Goal: Task Accomplishment & Management: Manage account settings

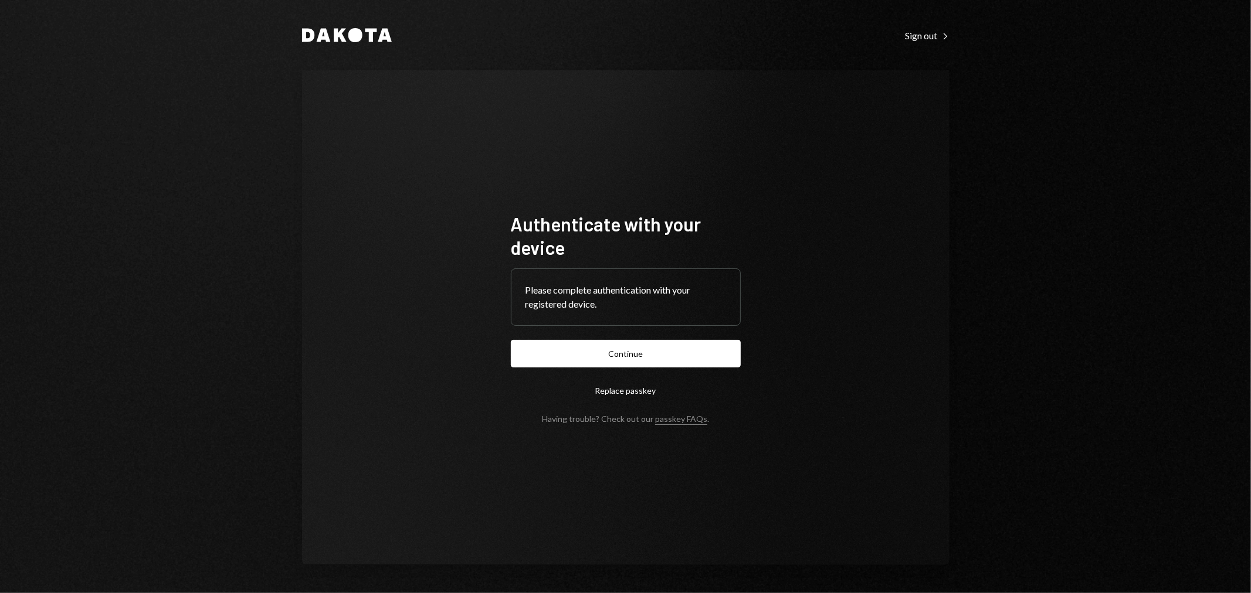
click at [607, 337] on form "Authenticate with your device Please complete authentication with your register…" at bounding box center [626, 318] width 230 height 212
drag, startPoint x: 612, startPoint y: 358, endPoint x: 421, endPoint y: 366, distance: 190.7
click at [610, 359] on button "Continue" at bounding box center [626, 354] width 230 height 28
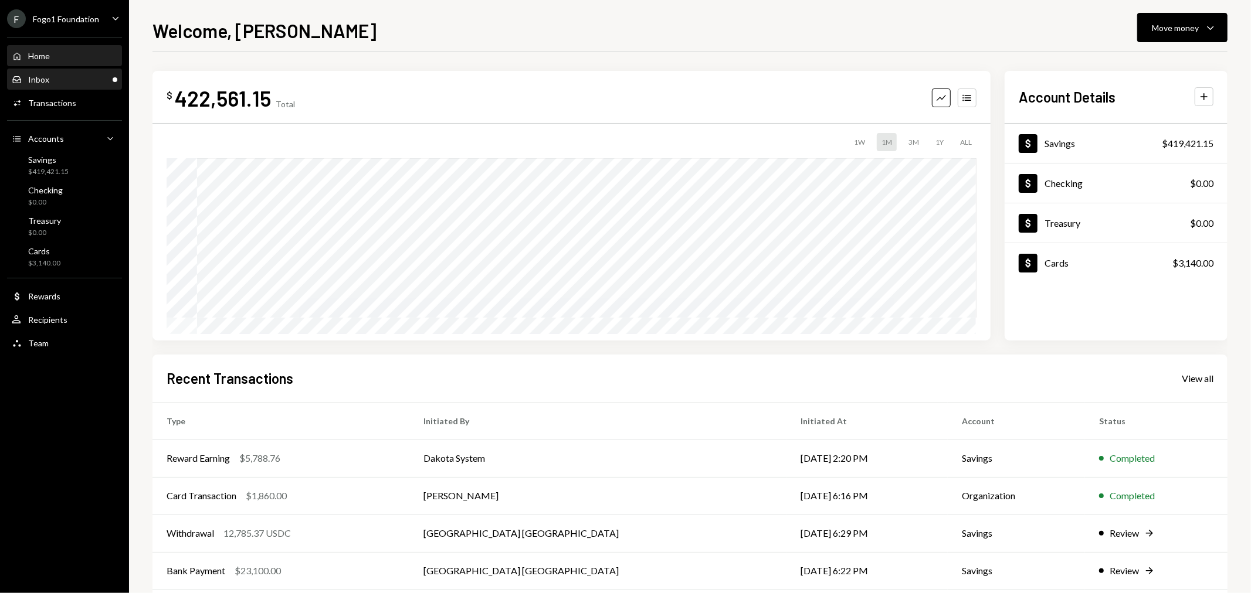
click at [74, 82] on div "Inbox Inbox" at bounding box center [65, 79] width 106 height 11
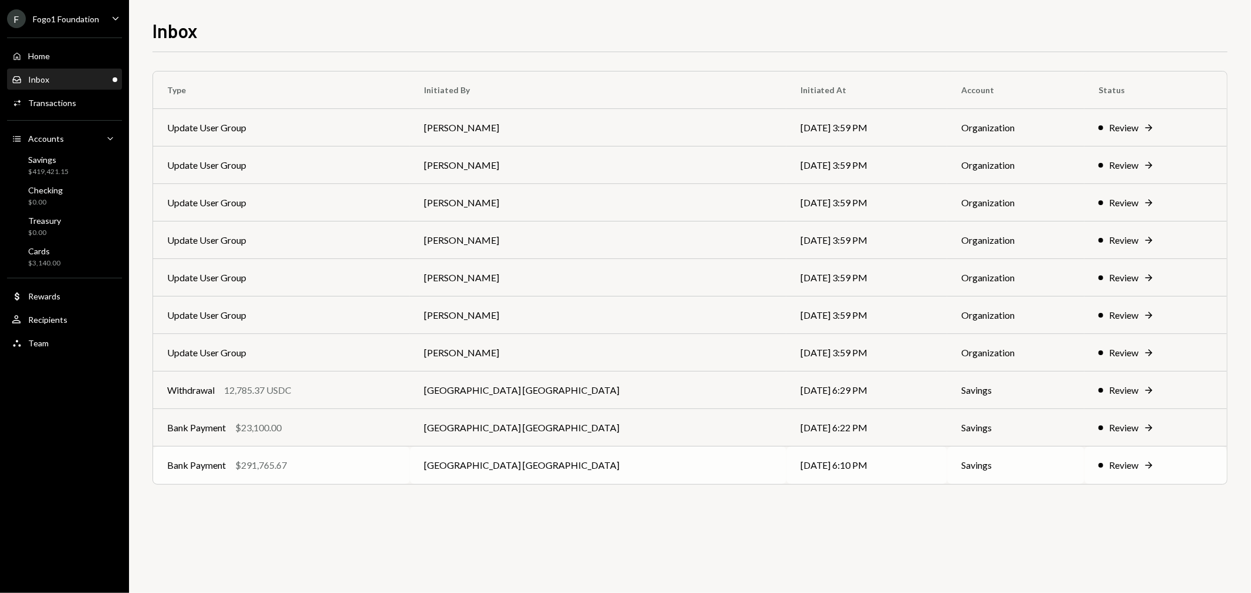
click at [300, 477] on td "Bank Payment $291,765.67" at bounding box center [281, 466] width 257 height 38
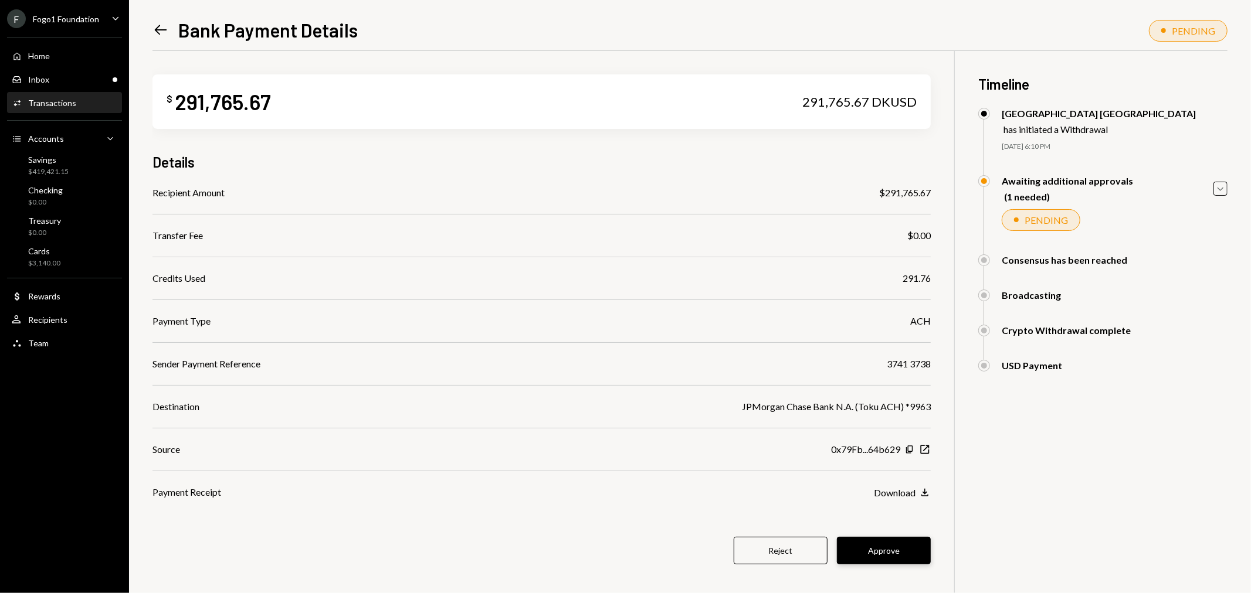
click at [886, 547] on button "Approve" at bounding box center [884, 551] width 94 height 28
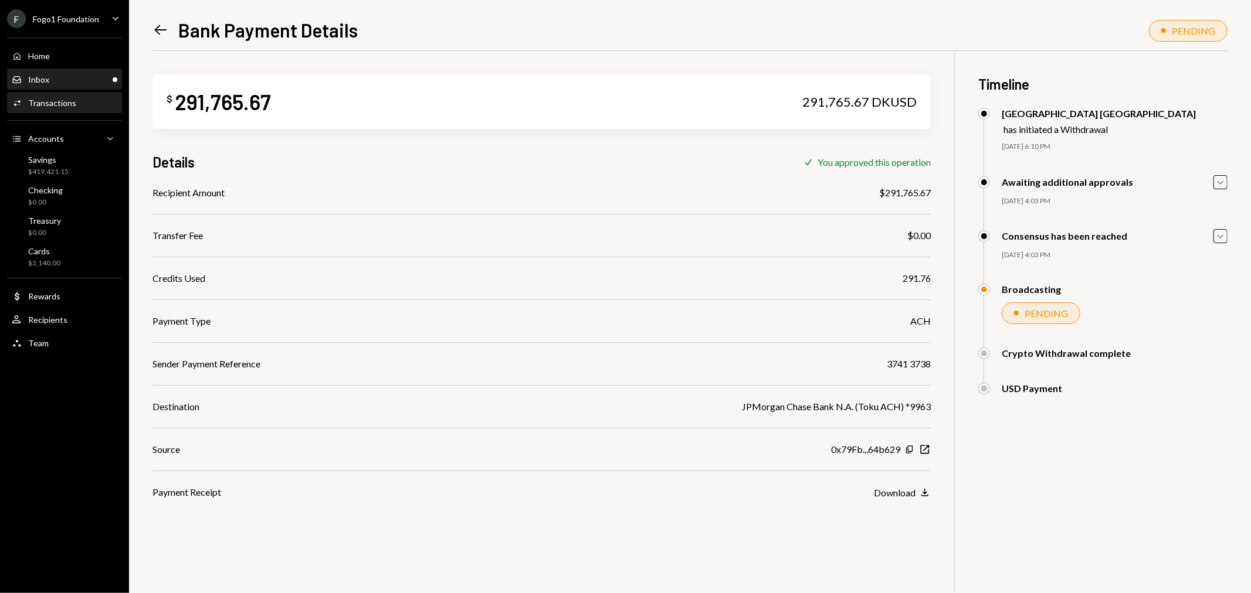
click at [94, 77] on div "Inbox Inbox" at bounding box center [65, 79] width 106 height 11
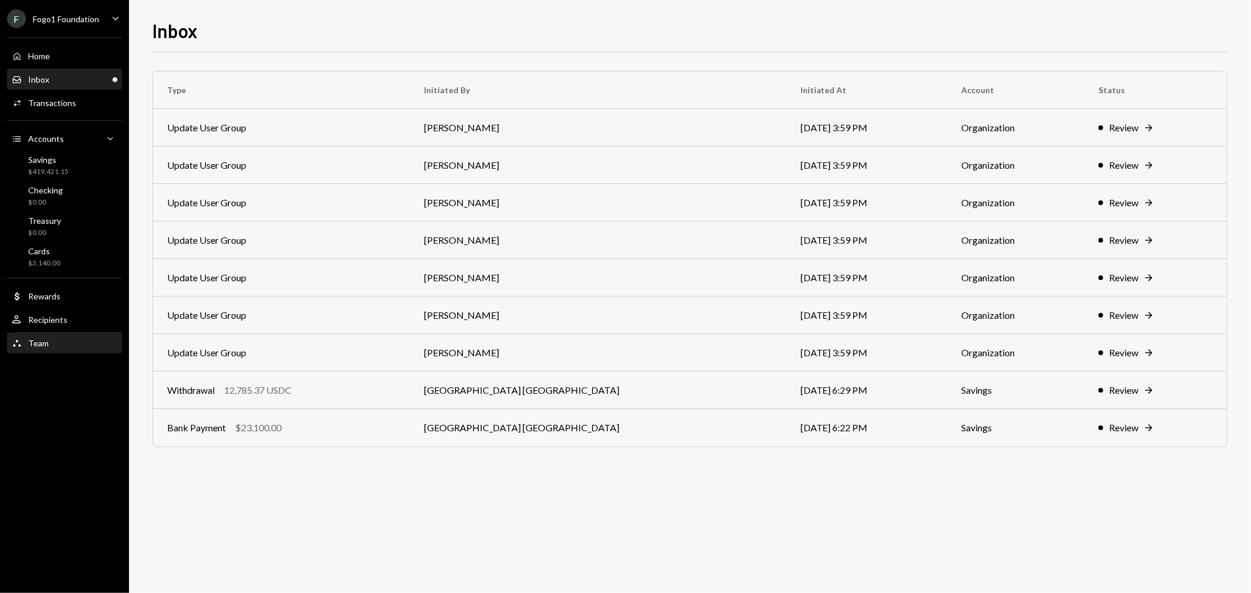
click at [59, 339] on div "Team Team" at bounding box center [65, 343] width 106 height 11
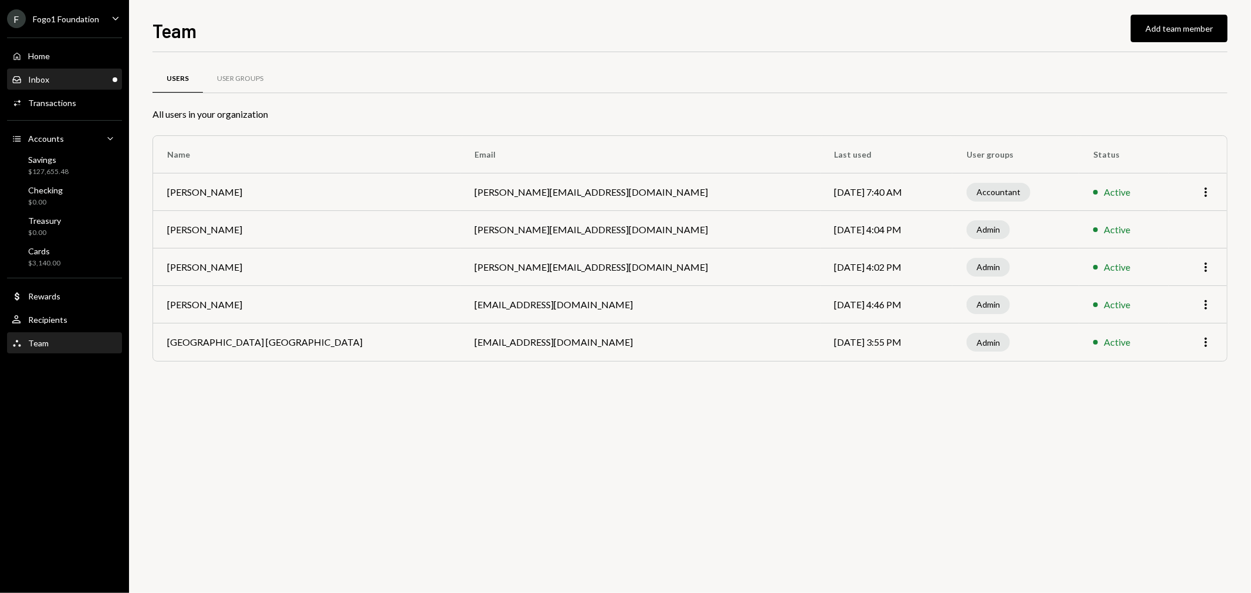
click at [57, 79] on div "Inbox Inbox" at bounding box center [65, 79] width 106 height 11
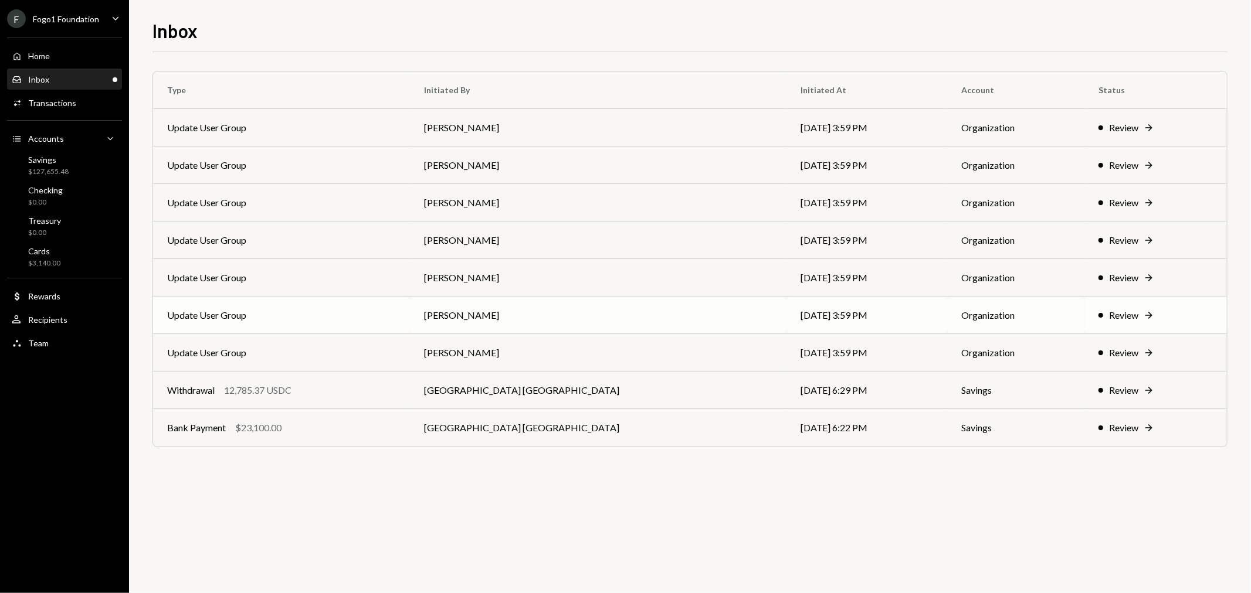
click at [266, 314] on td "Update User Group" at bounding box center [281, 316] width 257 height 38
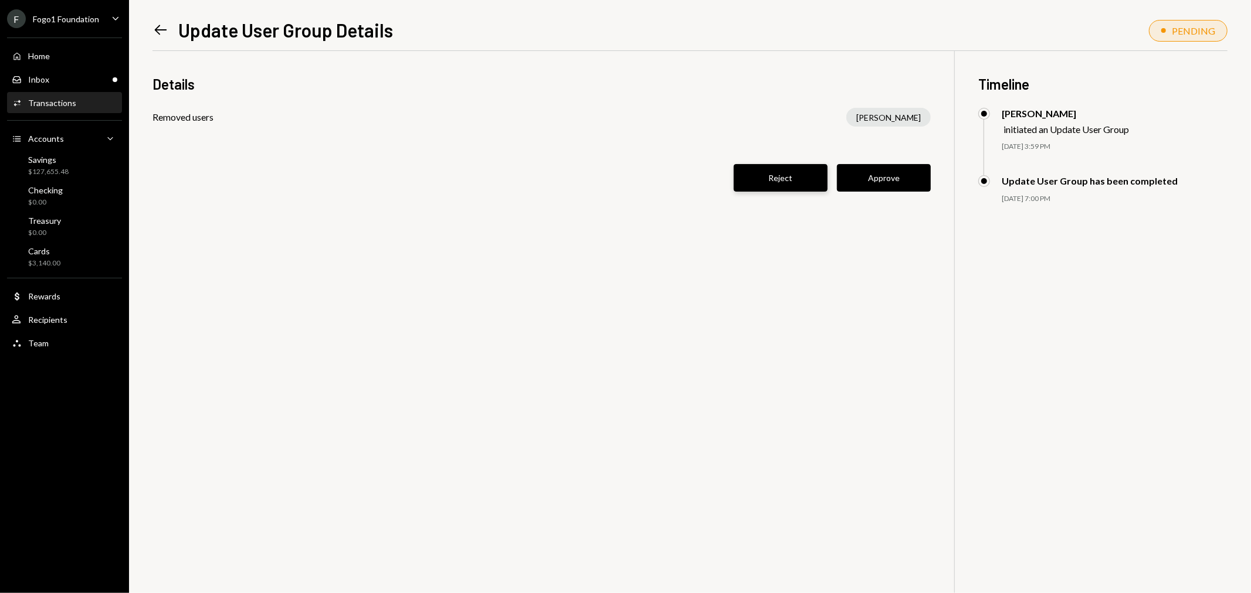
click at [779, 181] on button "Reject" at bounding box center [780, 178] width 94 height 28
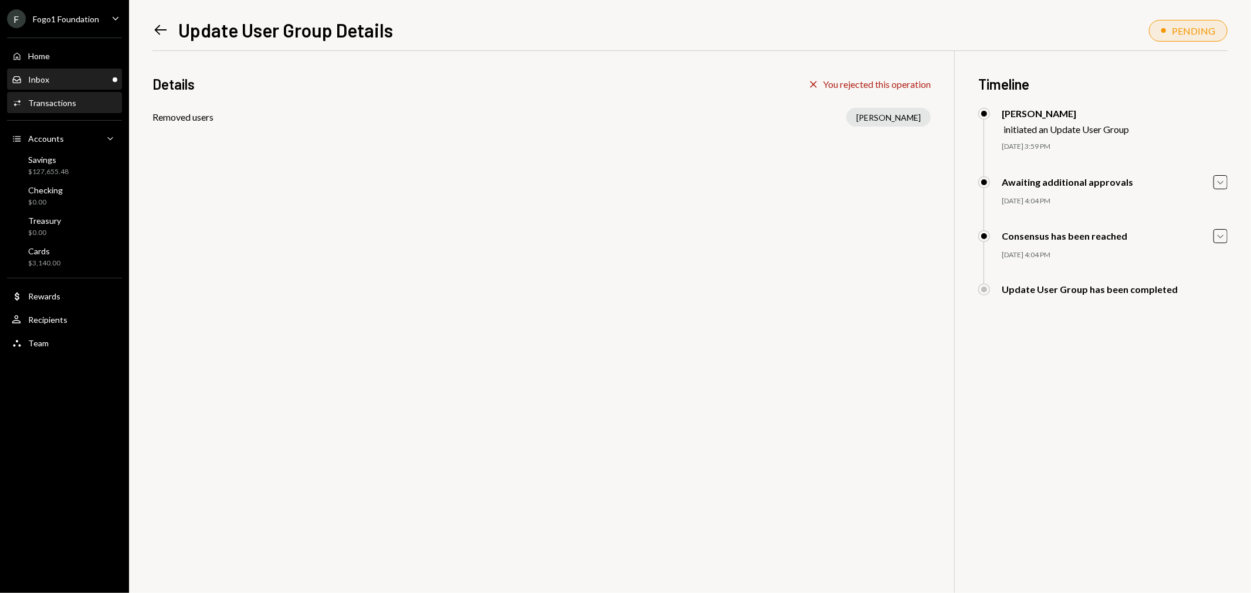
click at [57, 83] on div "Inbox Inbox" at bounding box center [65, 79] width 106 height 11
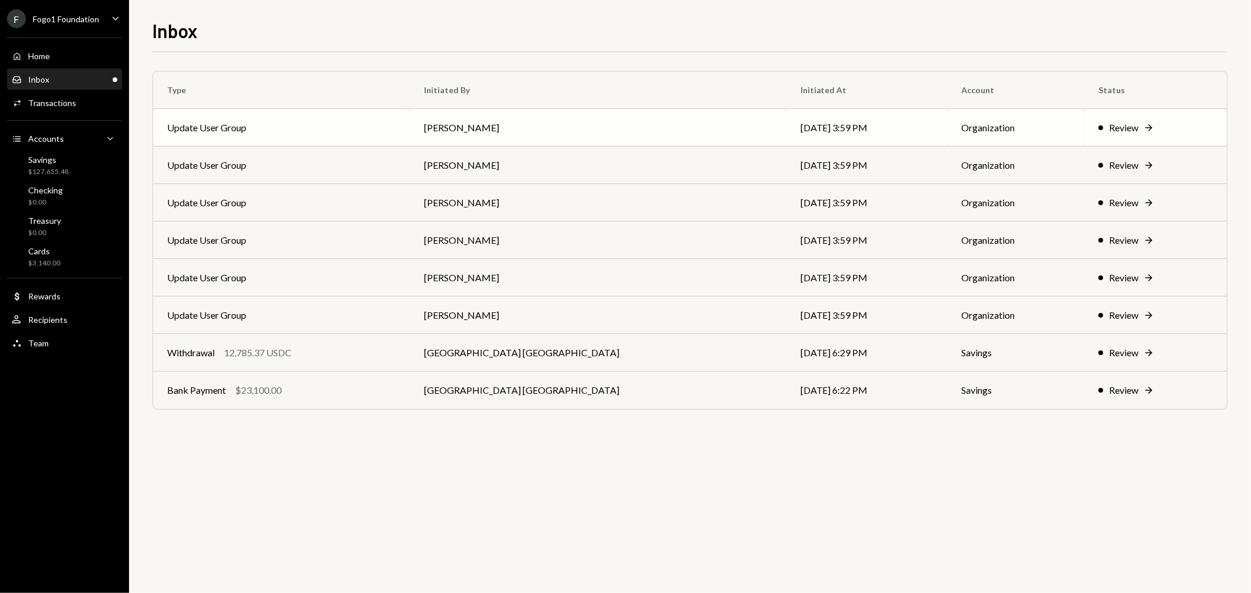
click at [303, 131] on td "Update User Group" at bounding box center [281, 128] width 257 height 38
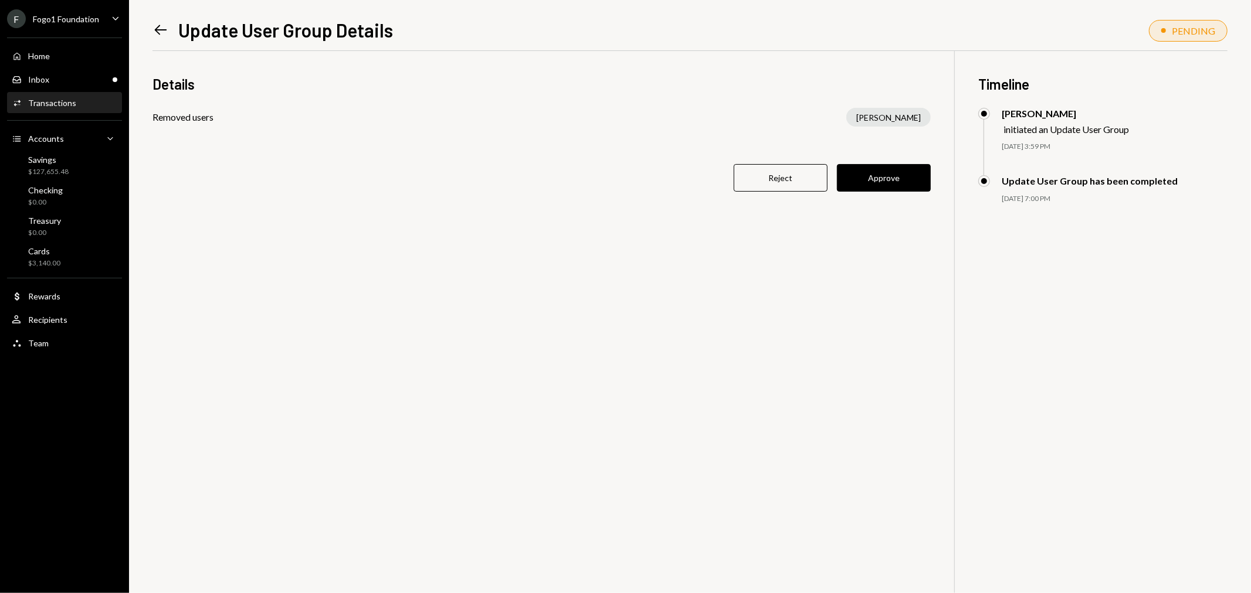
click at [777, 192] on div "Details Removed users Kevin Foster-Archibald Reject Approve" at bounding box center [541, 140] width 778 height 178
click at [752, 180] on button "Reject" at bounding box center [780, 178] width 94 height 28
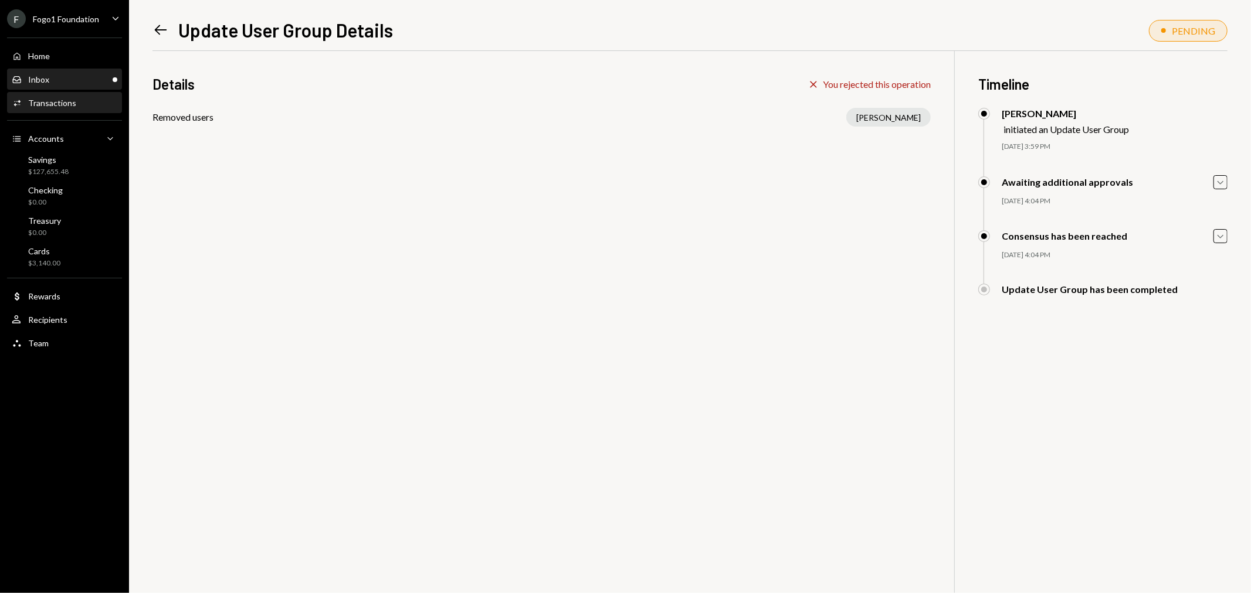
click at [53, 85] on div "Inbox Inbox" at bounding box center [65, 80] width 106 height 20
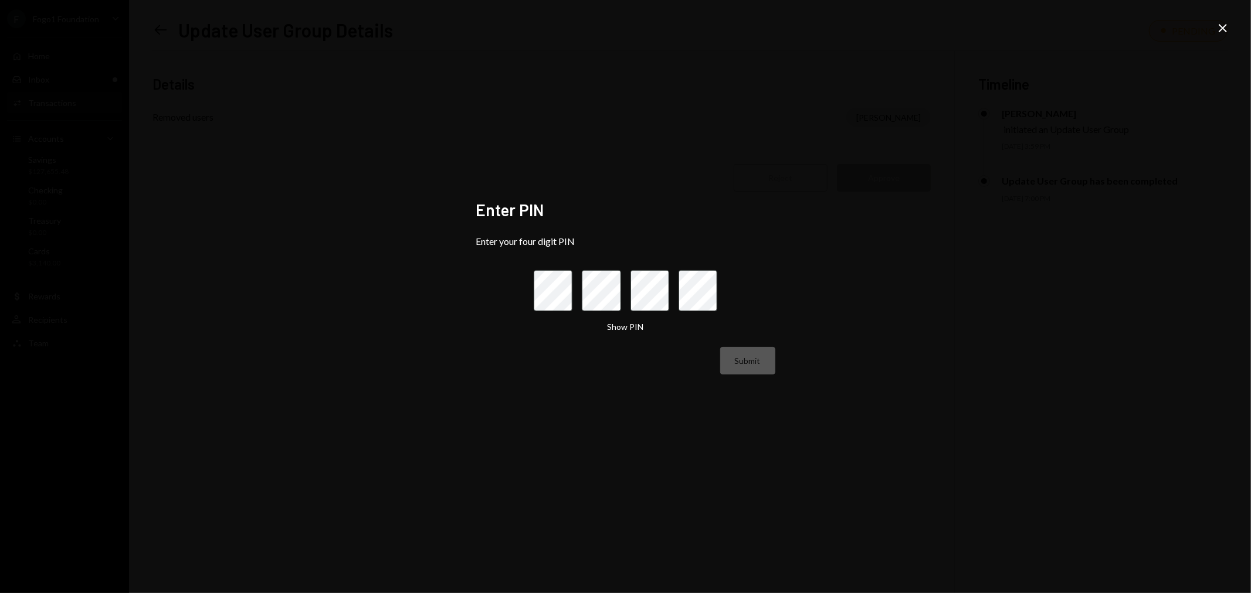
click at [1221, 23] on icon "Close" at bounding box center [1222, 28] width 14 height 14
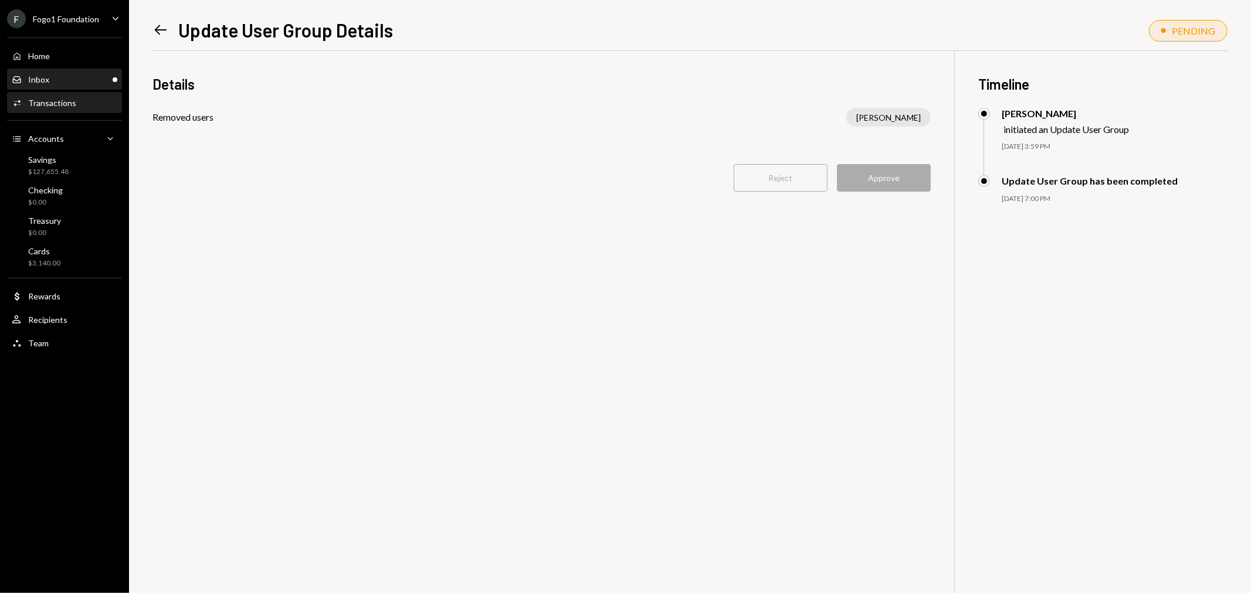
click at [76, 76] on div "Inbox Inbox" at bounding box center [65, 79] width 106 height 11
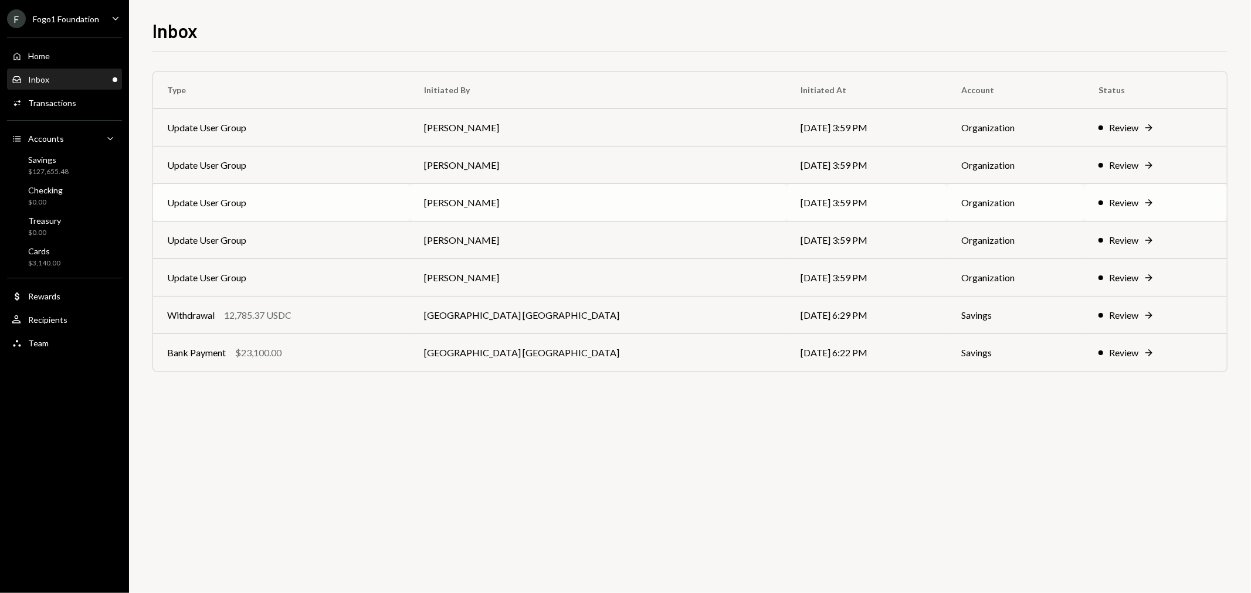
click at [278, 217] on td "Update User Group" at bounding box center [281, 203] width 257 height 38
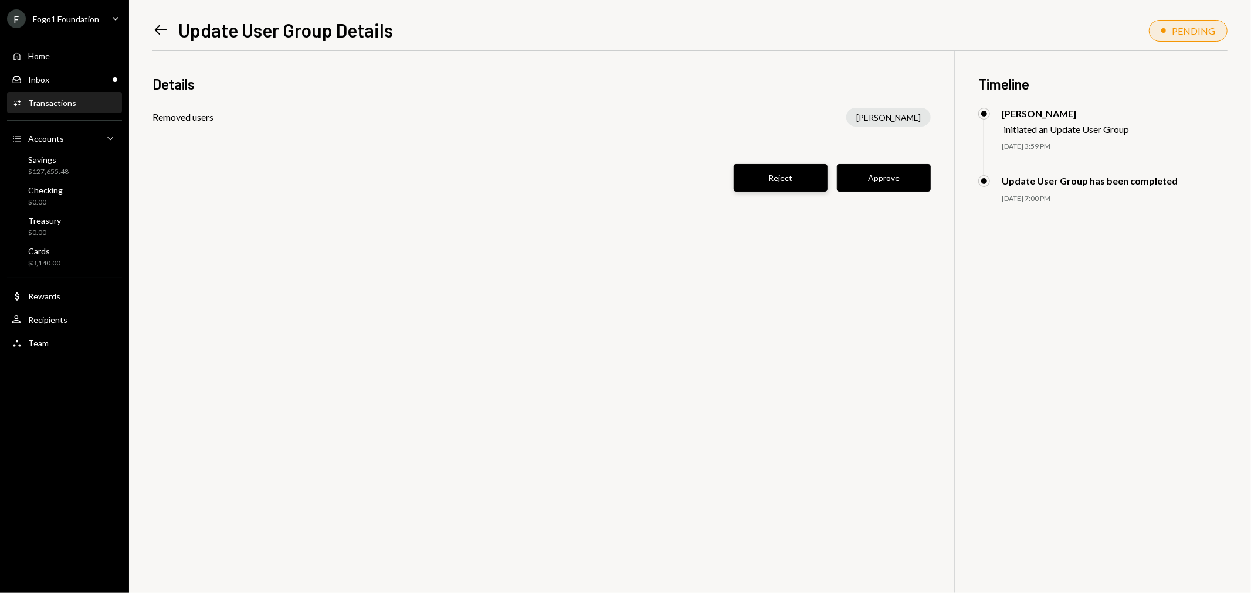
click at [757, 173] on button "Reject" at bounding box center [780, 178] width 94 height 28
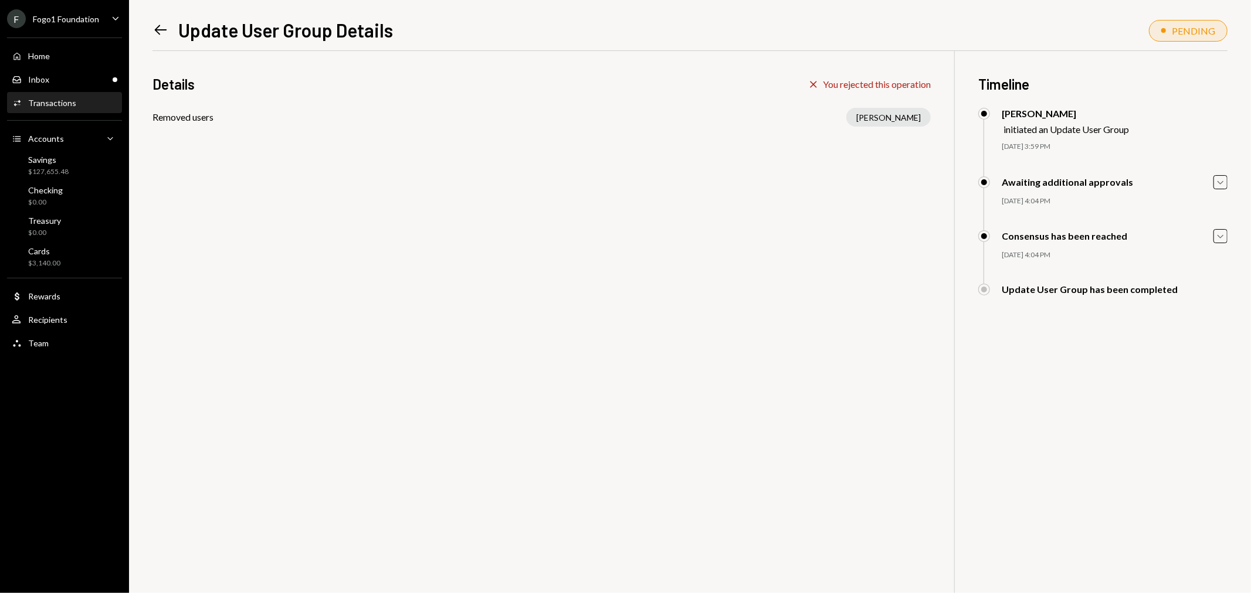
click at [56, 96] on div "Activities Transactions" at bounding box center [65, 103] width 106 height 20
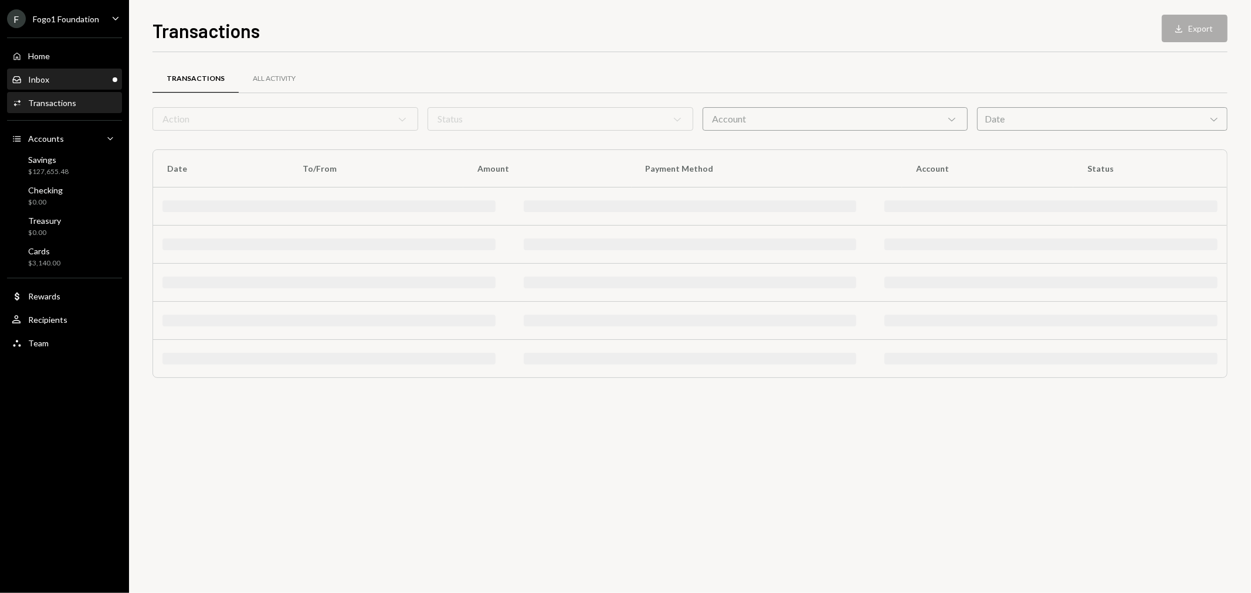
click at [53, 84] on div "Inbox Inbox" at bounding box center [65, 79] width 106 height 11
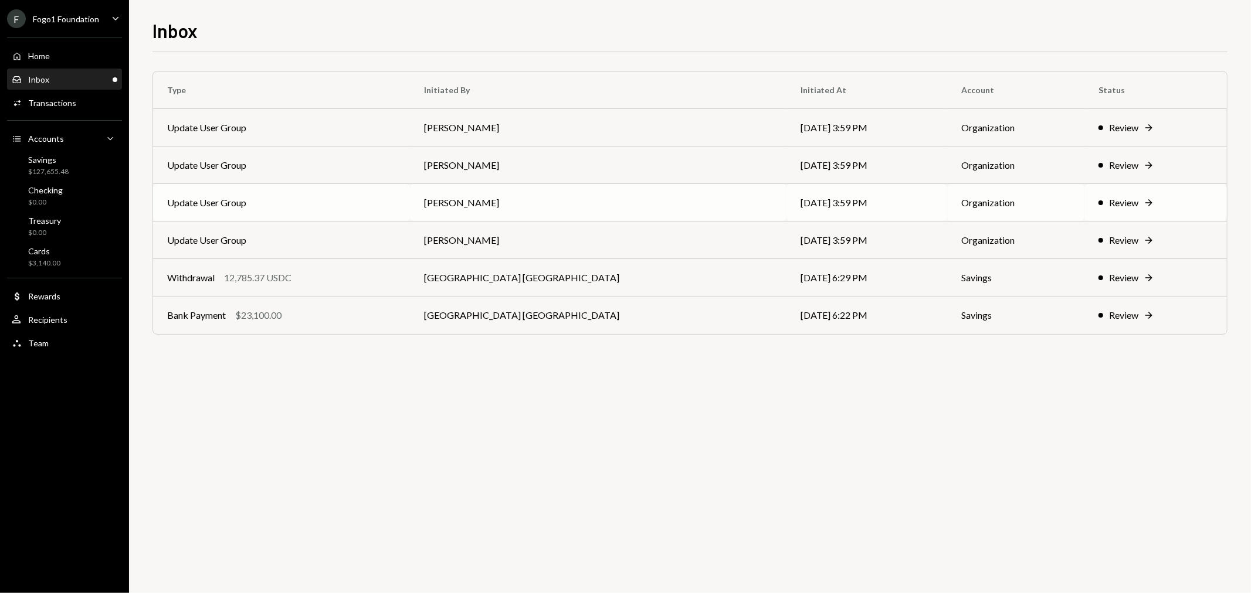
click at [251, 212] on td "Update User Group" at bounding box center [281, 203] width 257 height 38
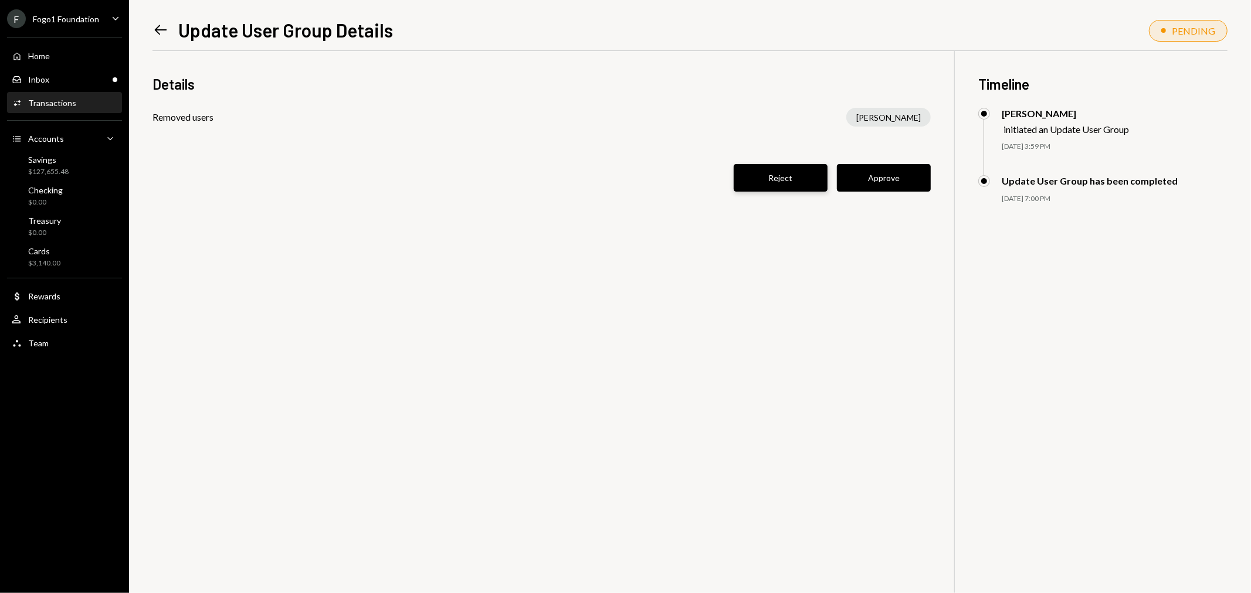
click at [776, 170] on button "Reject" at bounding box center [780, 178] width 94 height 28
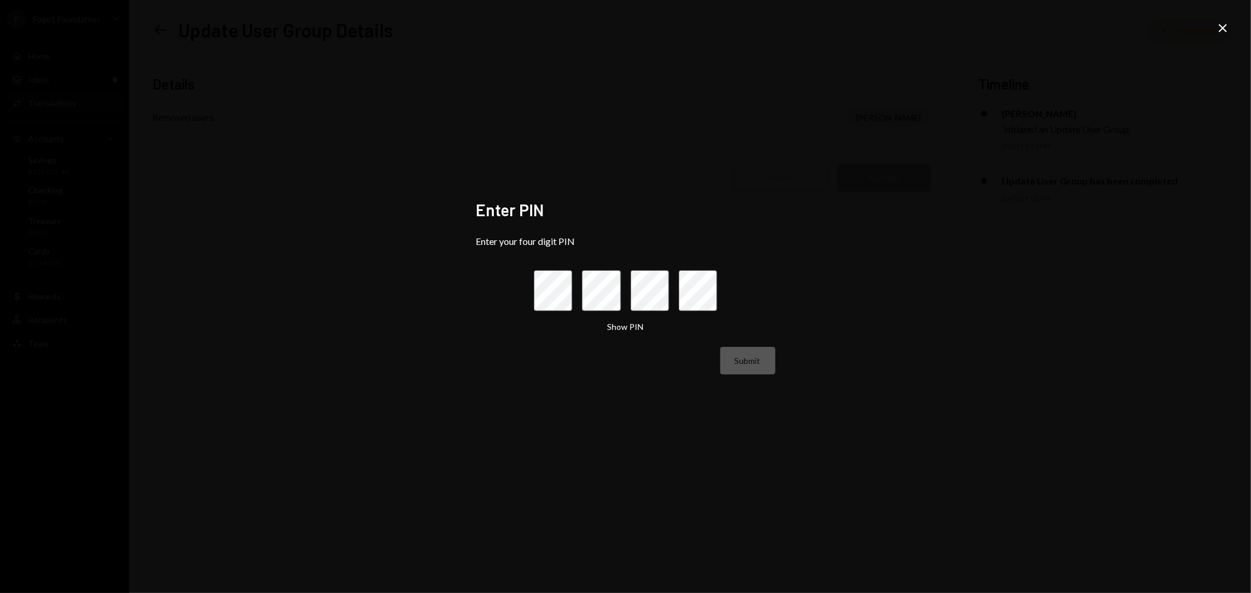
click at [454, 297] on div "Enter PIN Enter your four digit PIN Show PIN Submit Close" at bounding box center [625, 296] width 1251 height 593
click at [1226, 31] on icon at bounding box center [1222, 28] width 8 height 8
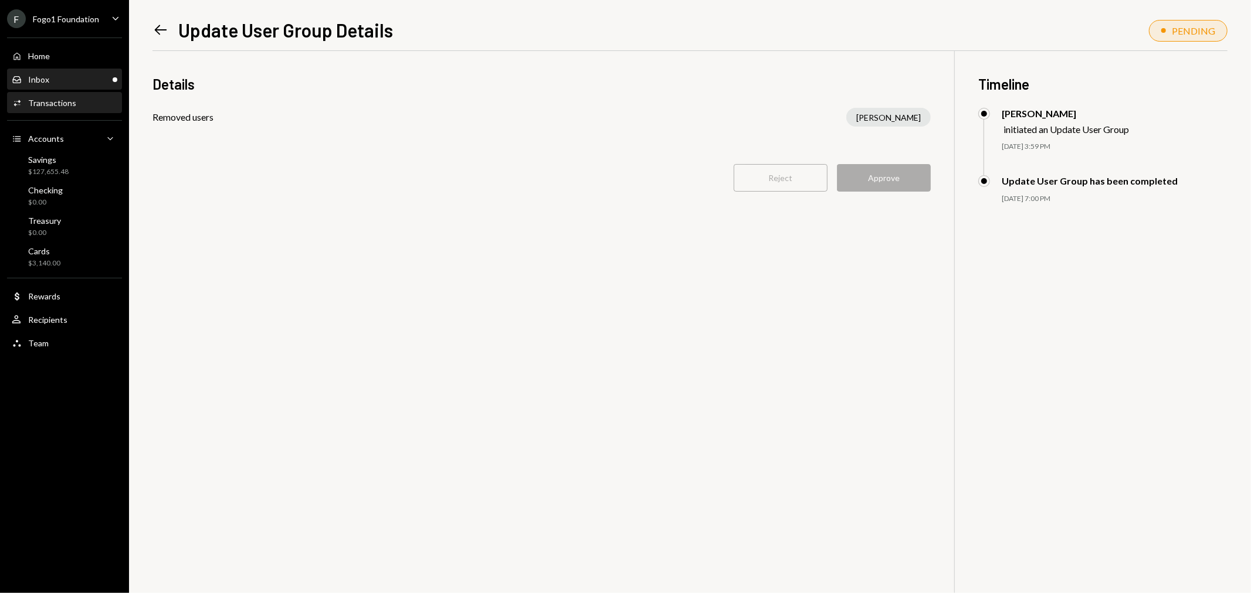
click at [73, 83] on div "Inbox Inbox" at bounding box center [65, 79] width 106 height 11
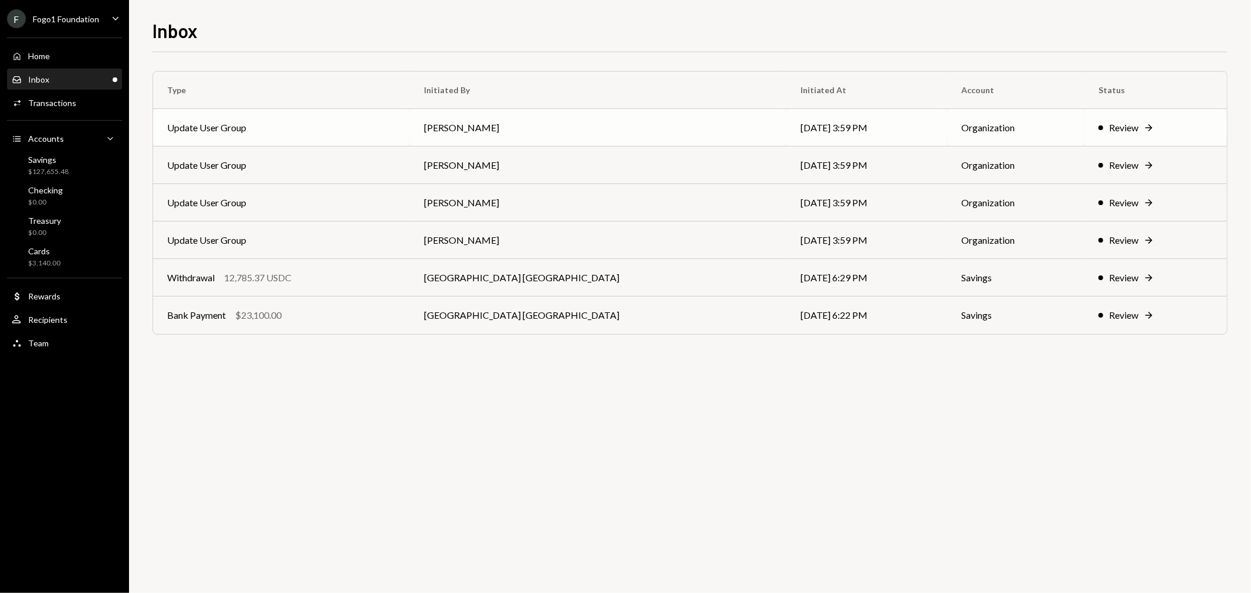
click at [268, 117] on td "Update User Group" at bounding box center [281, 128] width 257 height 38
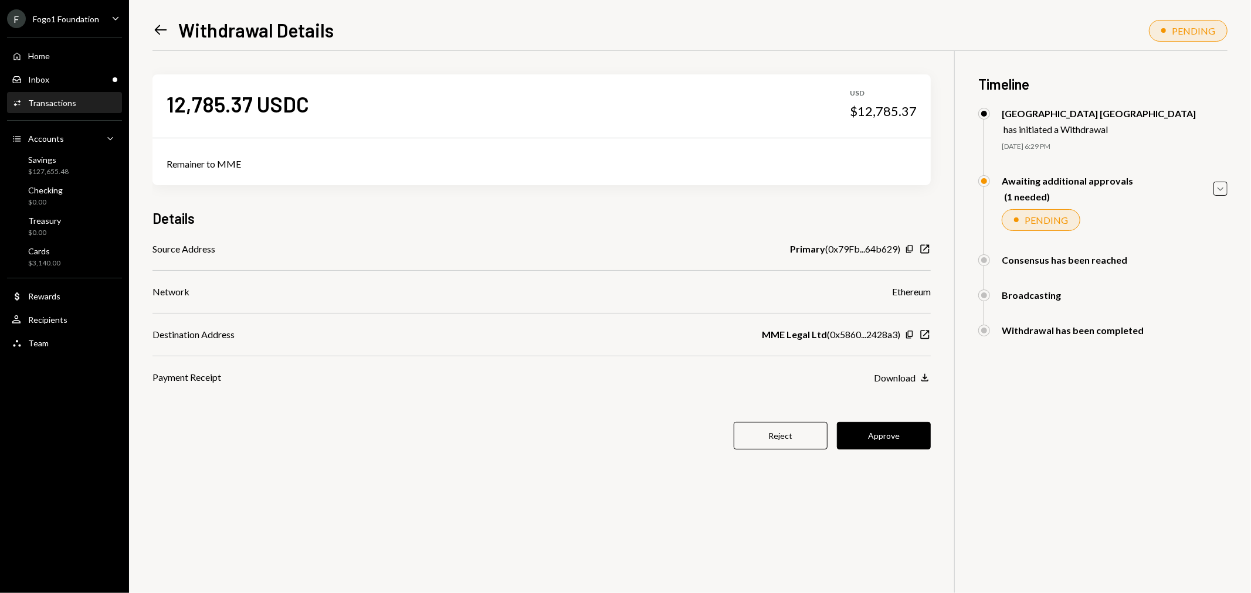
click at [156, 25] on icon "Left Arrow" at bounding box center [160, 30] width 16 height 16
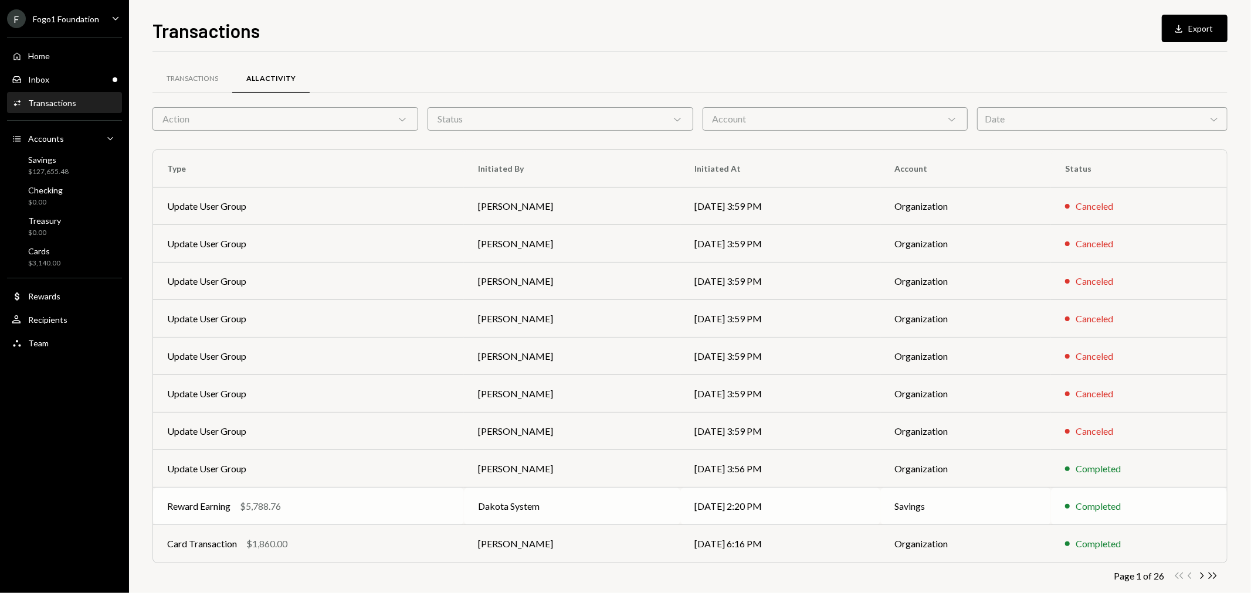
click at [260, 511] on div "$5,788.76" at bounding box center [260, 507] width 41 height 14
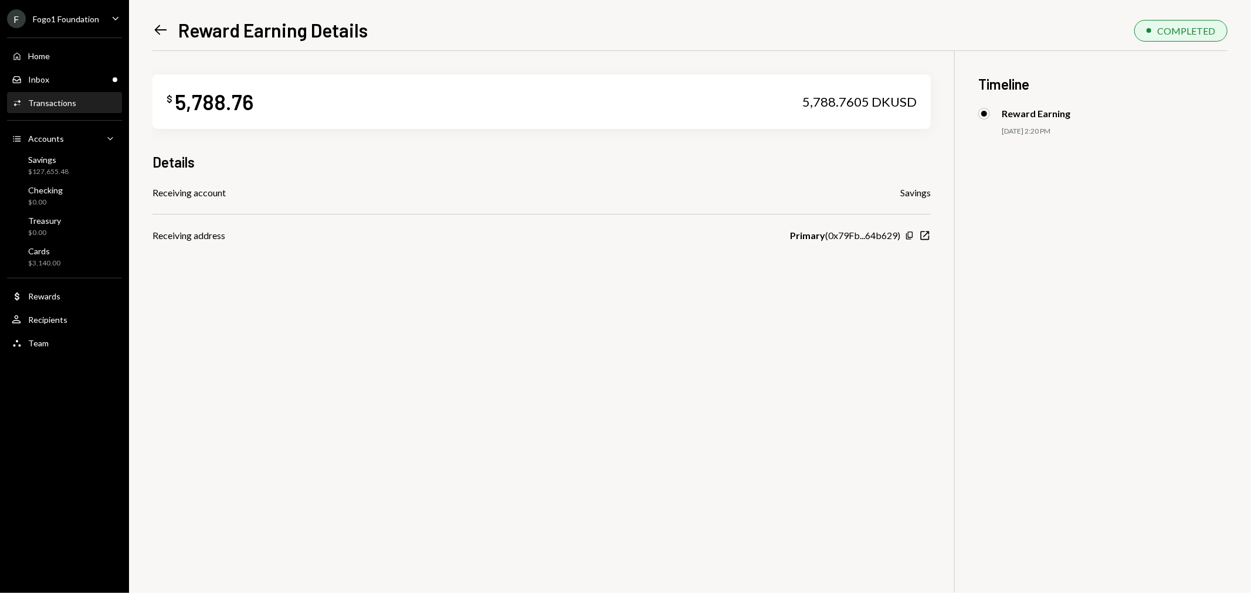
click at [158, 31] on icon "Left Arrow" at bounding box center [160, 30] width 16 height 16
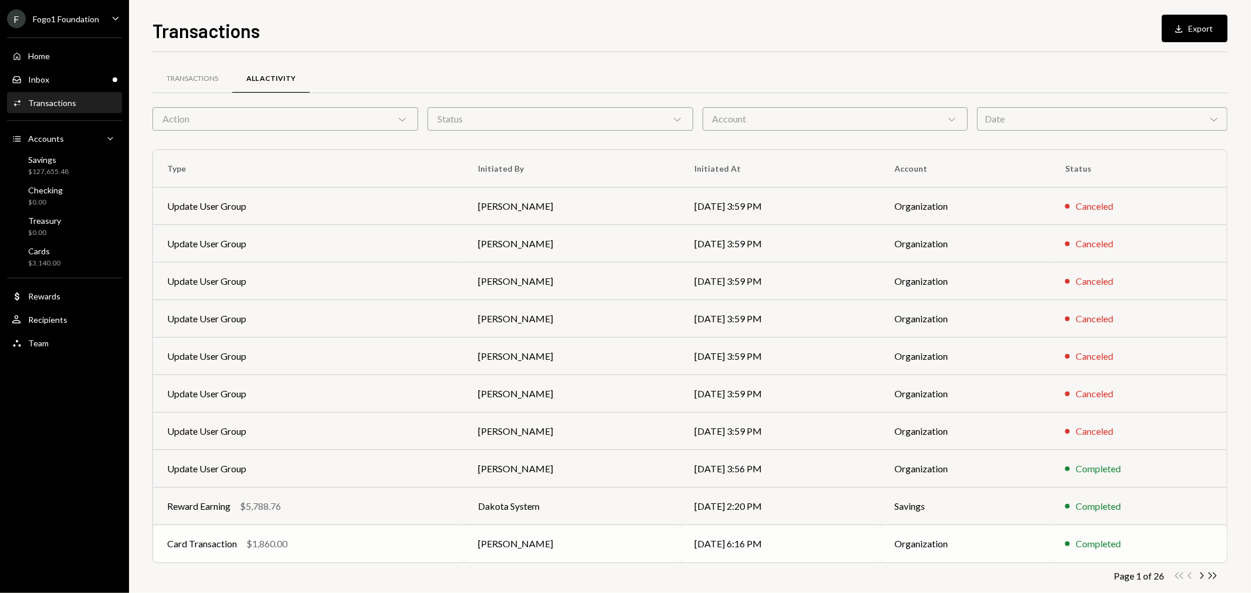
click at [265, 545] on div "$1,860.00" at bounding box center [266, 544] width 41 height 14
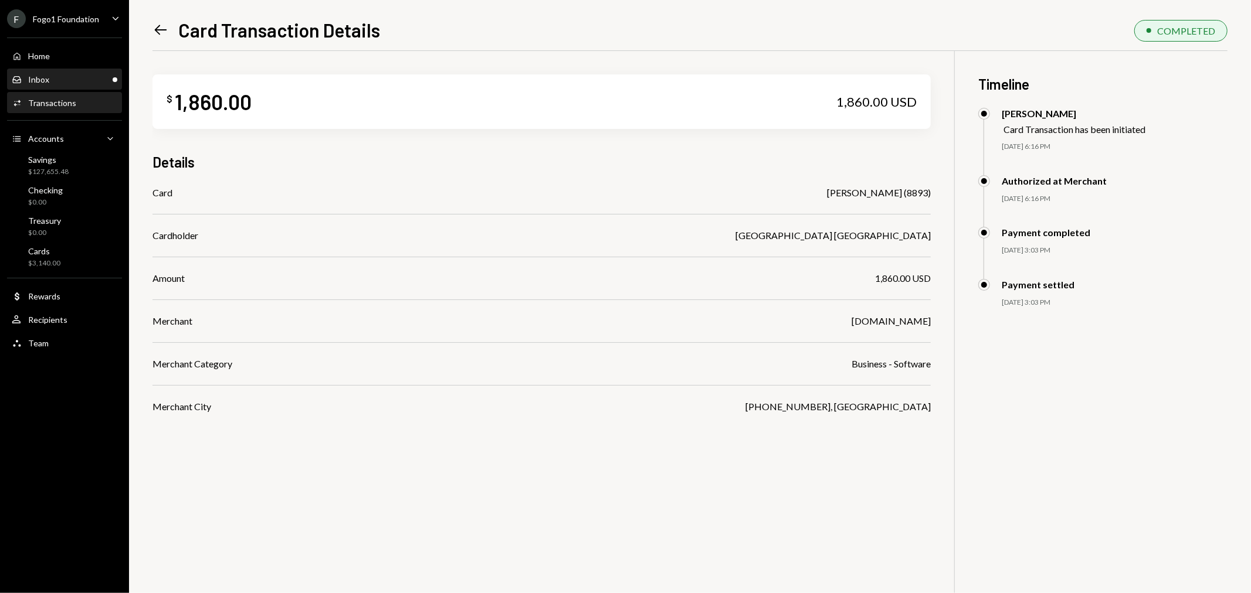
click at [62, 80] on div "Inbox Inbox" at bounding box center [65, 79] width 106 height 11
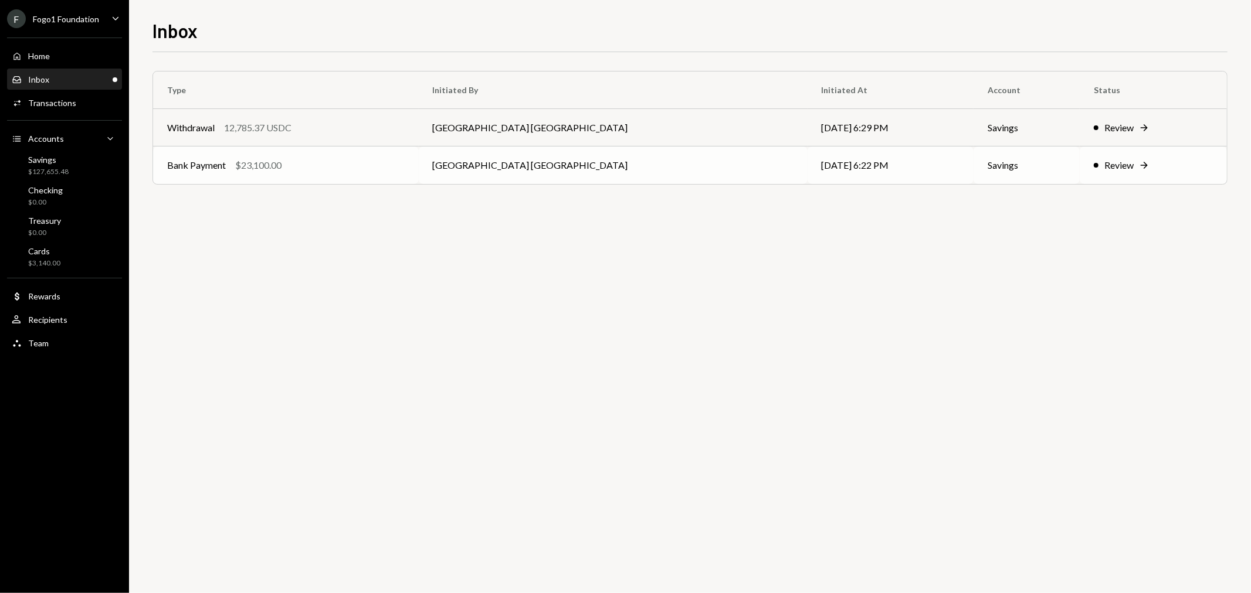
click at [305, 167] on div "Bank Payment $23,100.00" at bounding box center [285, 165] width 237 height 14
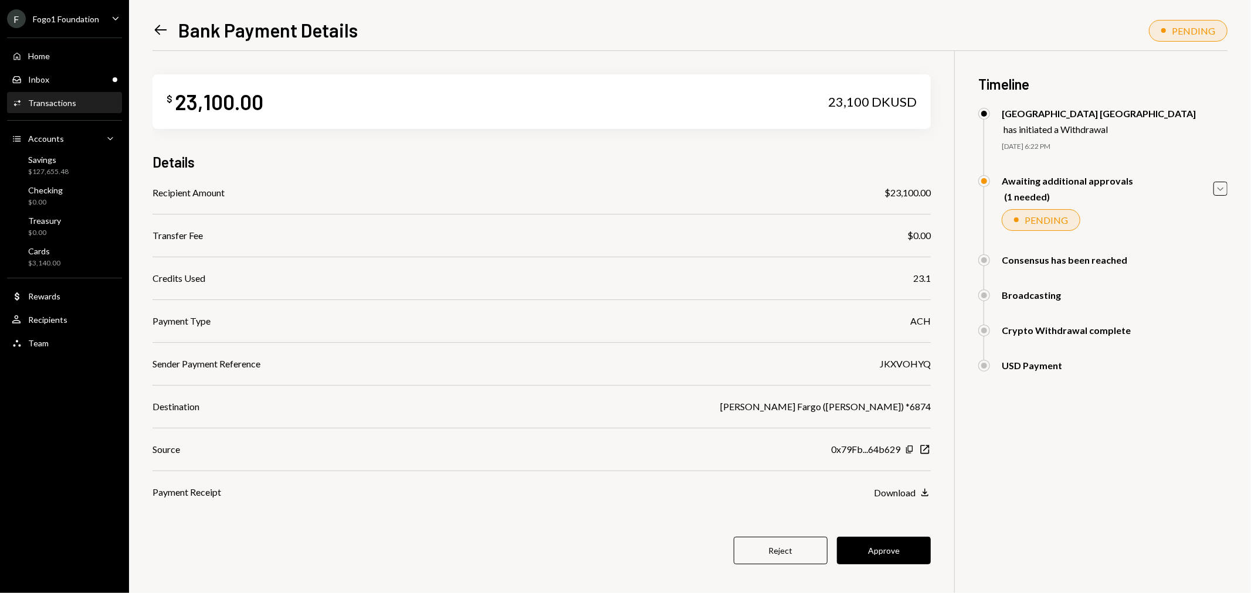
drag, startPoint x: 909, startPoint y: 551, endPoint x: 888, endPoint y: 548, distance: 22.0
click at [909, 551] on button "Approve" at bounding box center [884, 551] width 94 height 28
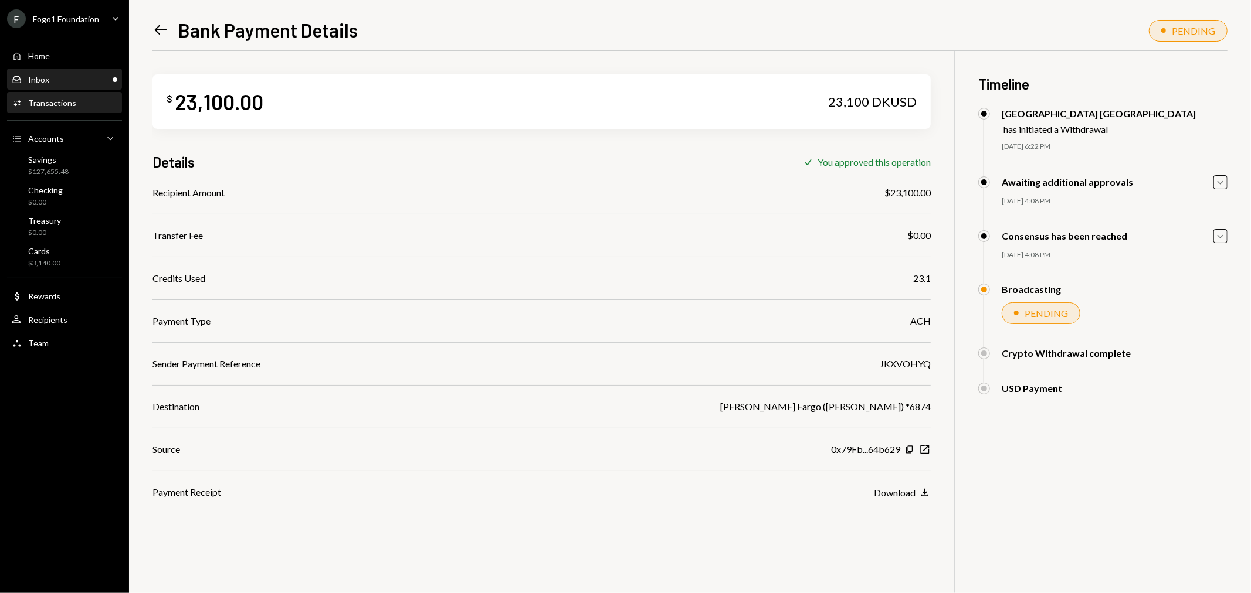
click at [74, 76] on div "Inbox Inbox" at bounding box center [65, 79] width 106 height 11
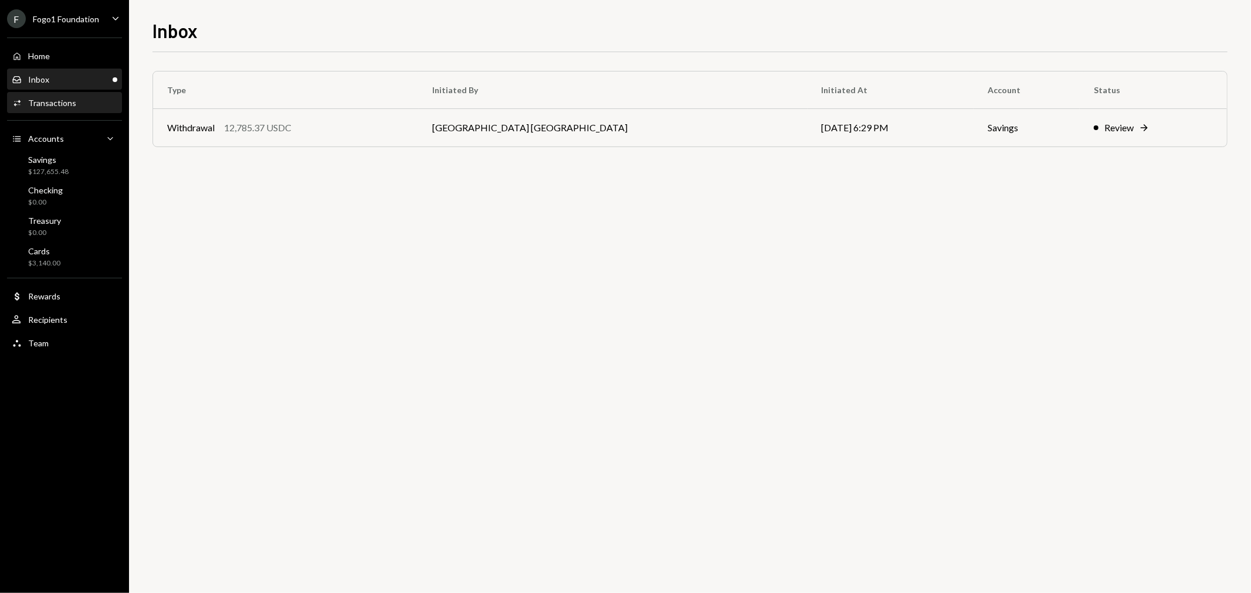
click at [79, 102] on div "Activities Transactions" at bounding box center [65, 103] width 106 height 11
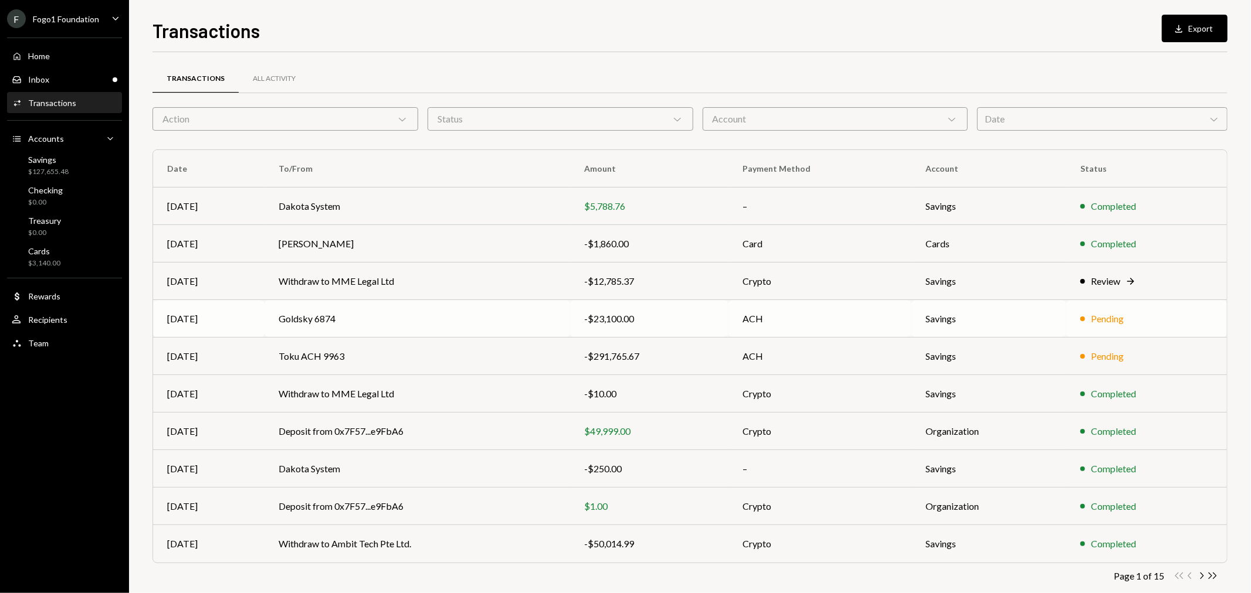
click at [300, 321] on td "Goldsky 6874" at bounding box center [416, 319] width 305 height 38
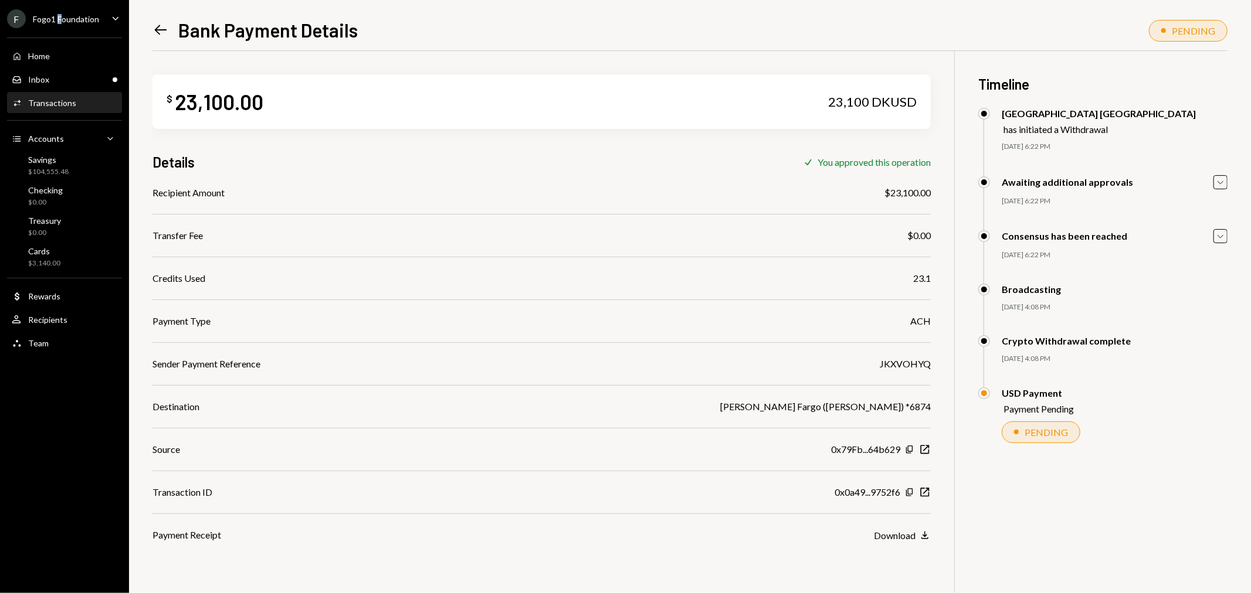
click at [57, 21] on div "Fogo1 Foundation" at bounding box center [66, 19] width 66 height 10
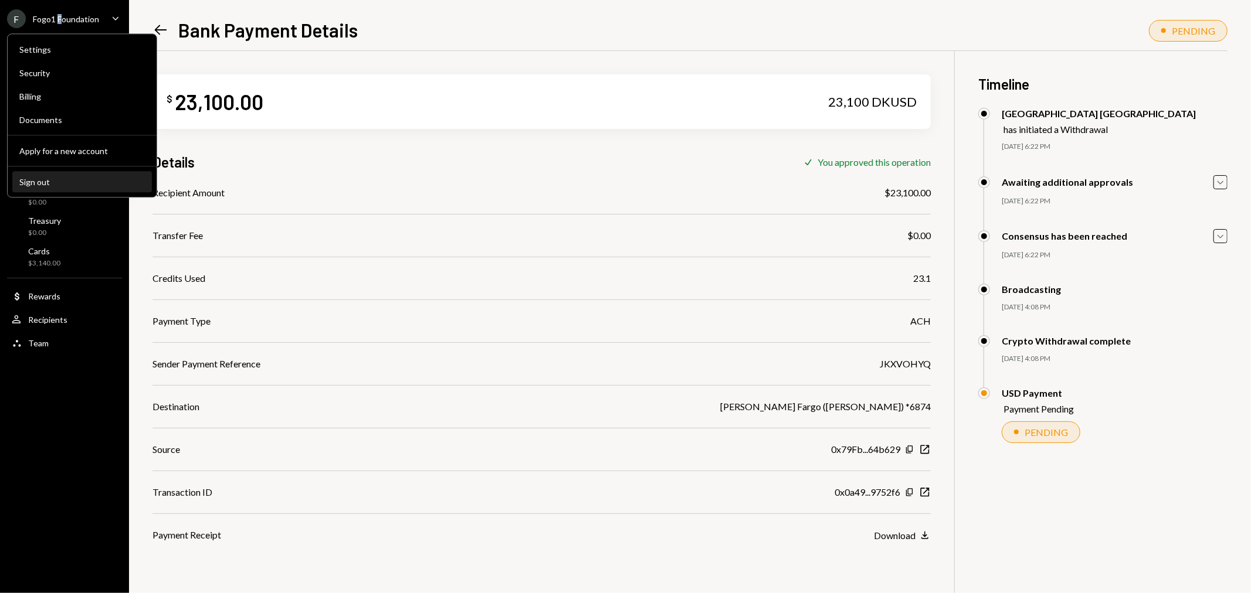
click at [94, 174] on button "Sign out" at bounding box center [82, 182] width 140 height 21
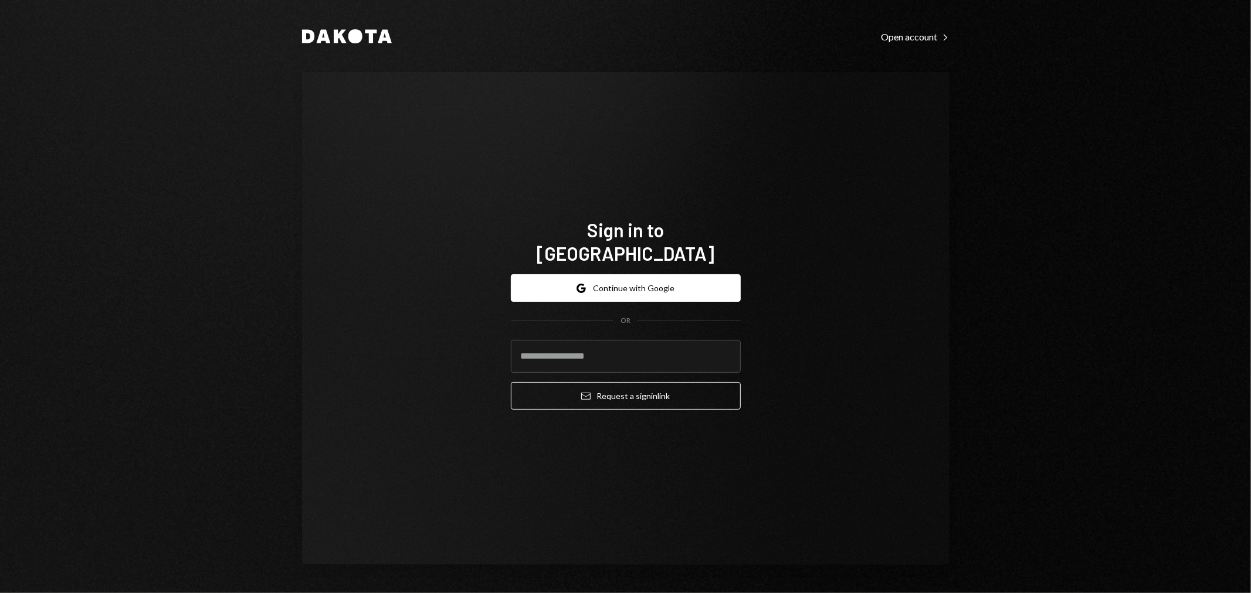
type input "**********"
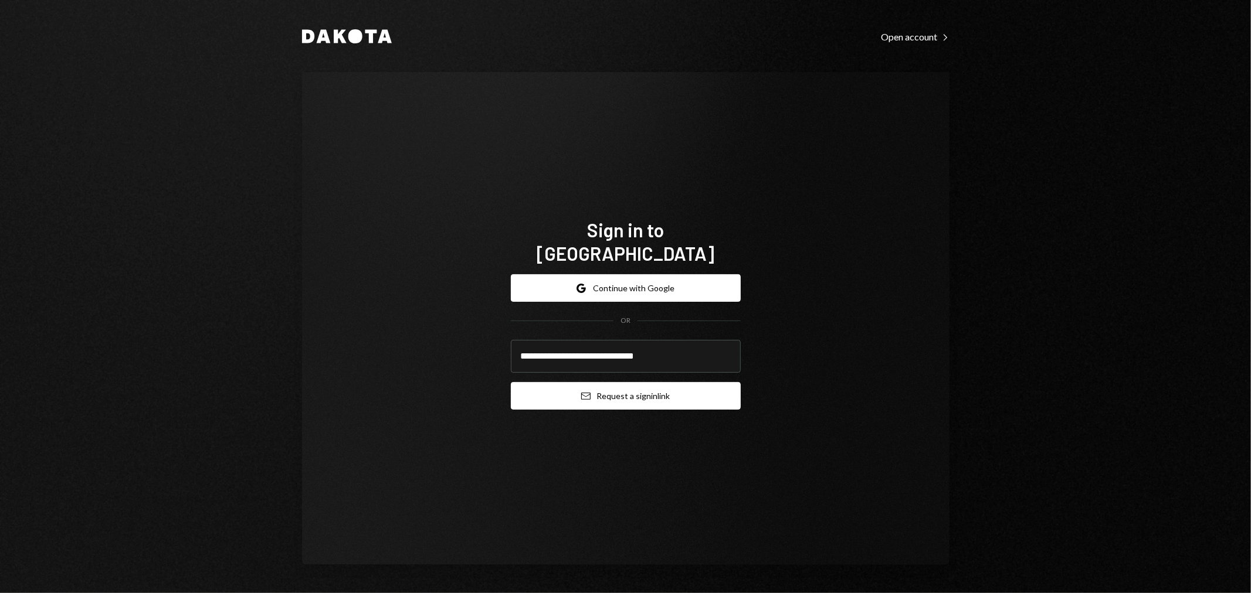
click at [596, 396] on button "Email Request a sign in link" at bounding box center [626, 396] width 230 height 28
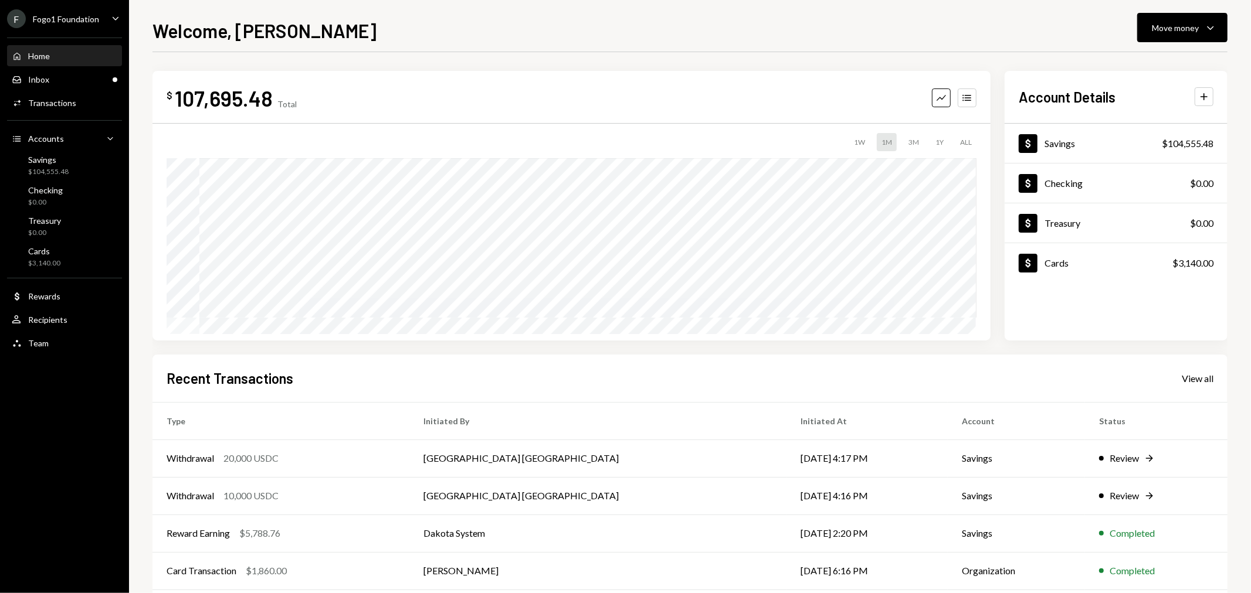
click at [84, 12] on div "F Fogo1 Foundation" at bounding box center [53, 18] width 92 height 19
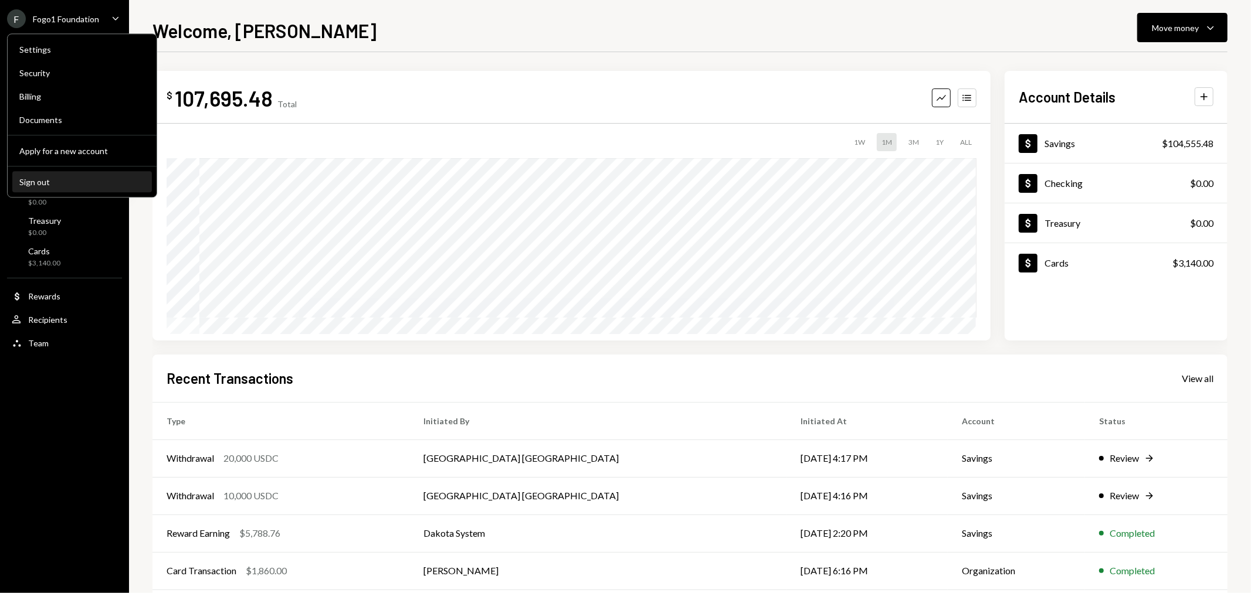
click at [51, 182] on div "Sign out" at bounding box center [81, 182] width 125 height 10
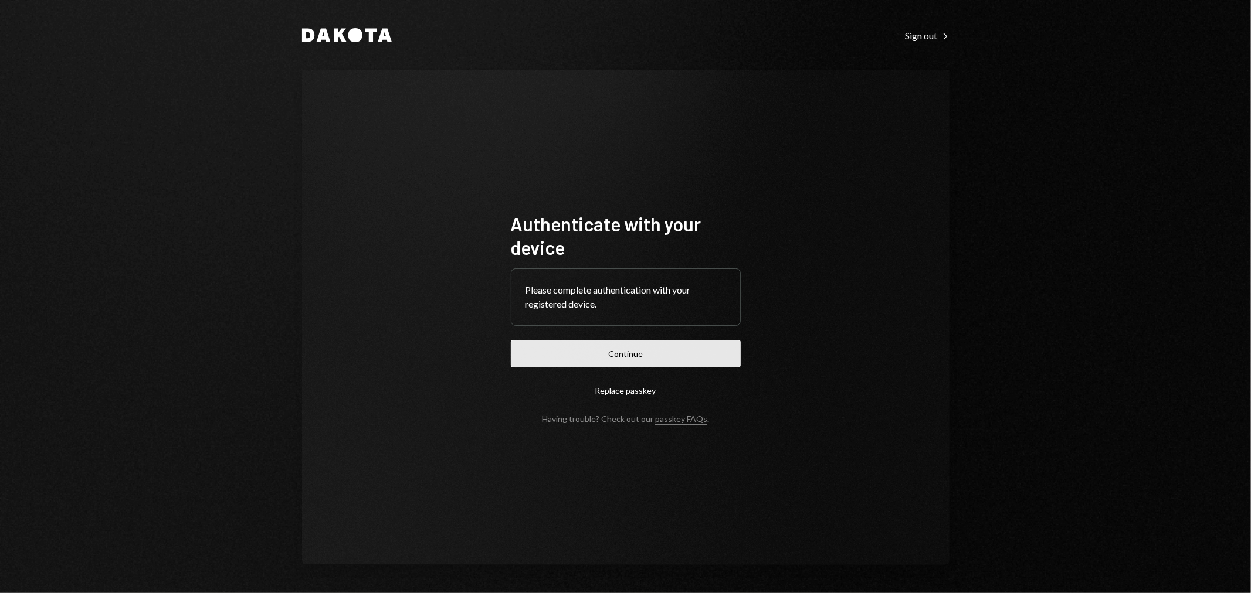
click at [663, 349] on button "Continue" at bounding box center [626, 354] width 230 height 28
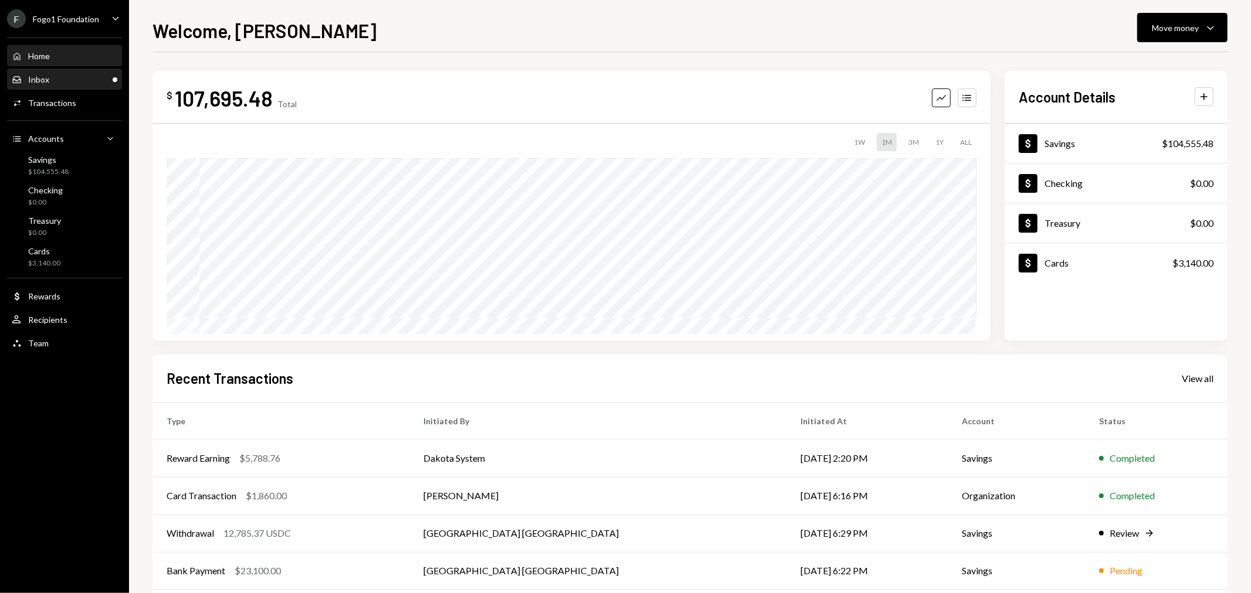
click at [47, 78] on div "Inbox" at bounding box center [38, 79] width 21 height 10
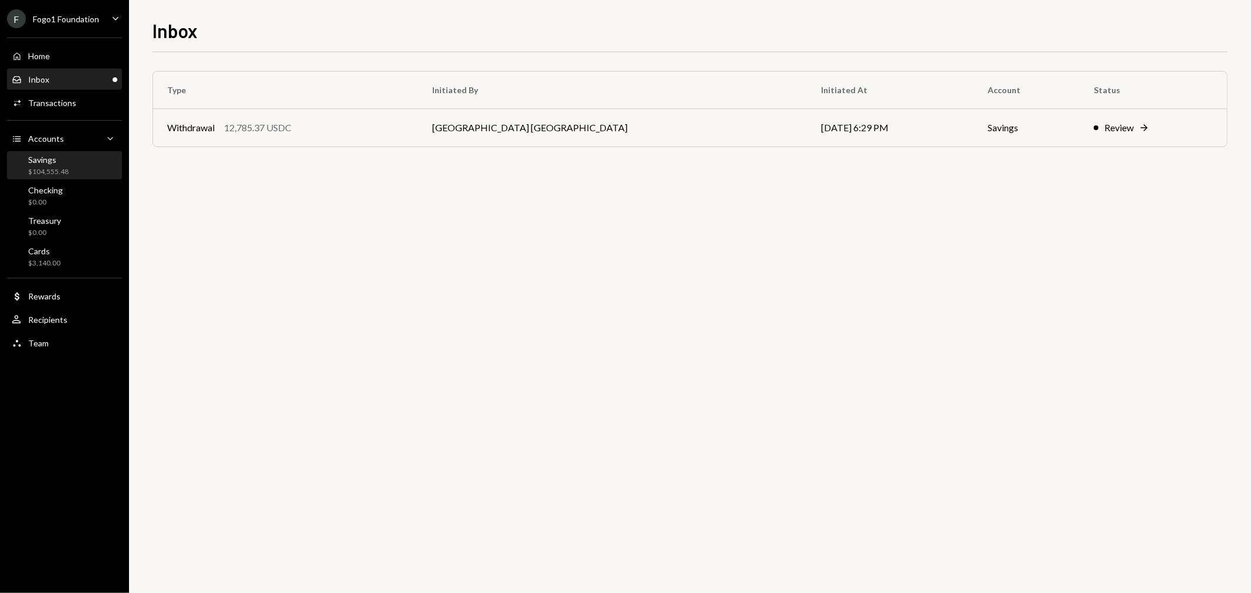
click at [44, 174] on div "$104,555.48" at bounding box center [48, 172] width 40 height 10
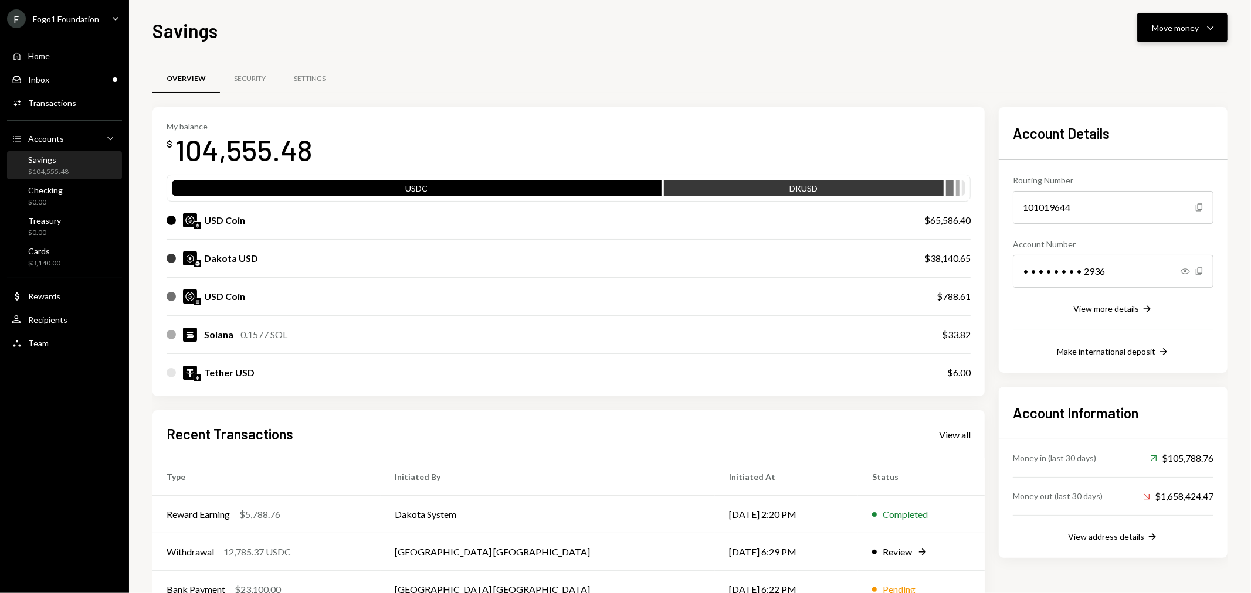
click at [1151, 29] on button "Move money Caret Down" at bounding box center [1182, 27] width 90 height 29
click at [1139, 116] on div "Deposit" at bounding box center [1173, 116] width 86 height 12
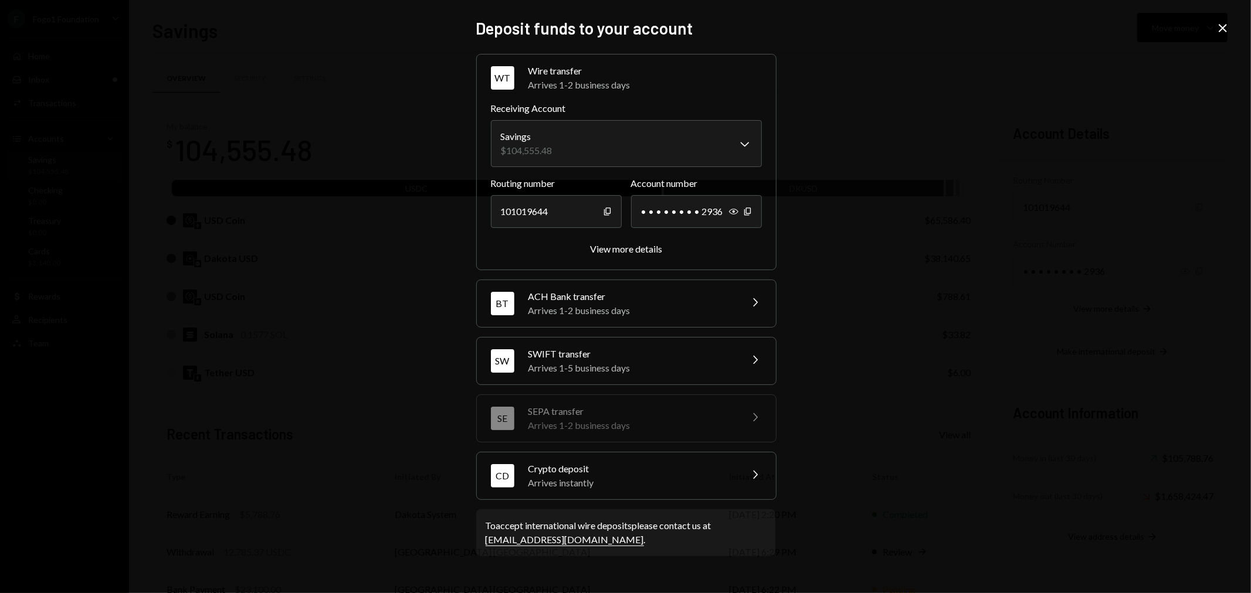
click at [669, 487] on div "Arrives instantly" at bounding box center [630, 483] width 205 height 14
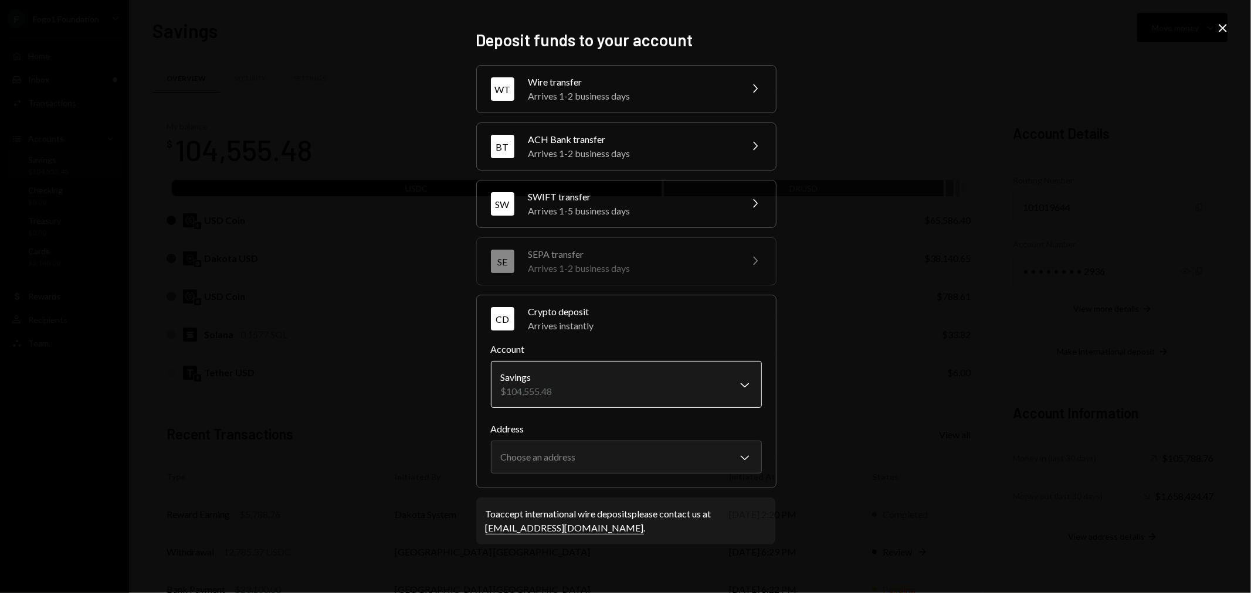
click at [578, 390] on body "F Fogo1 Foundation Caret Down Home Home Inbox Inbox Activities Transactions Acc…" at bounding box center [625, 296] width 1251 height 593
click at [648, 450] on body "F Fogo1 Foundation Caret Down Home Home Inbox Inbox Activities Transactions Acc…" at bounding box center [625, 296] width 1251 height 593
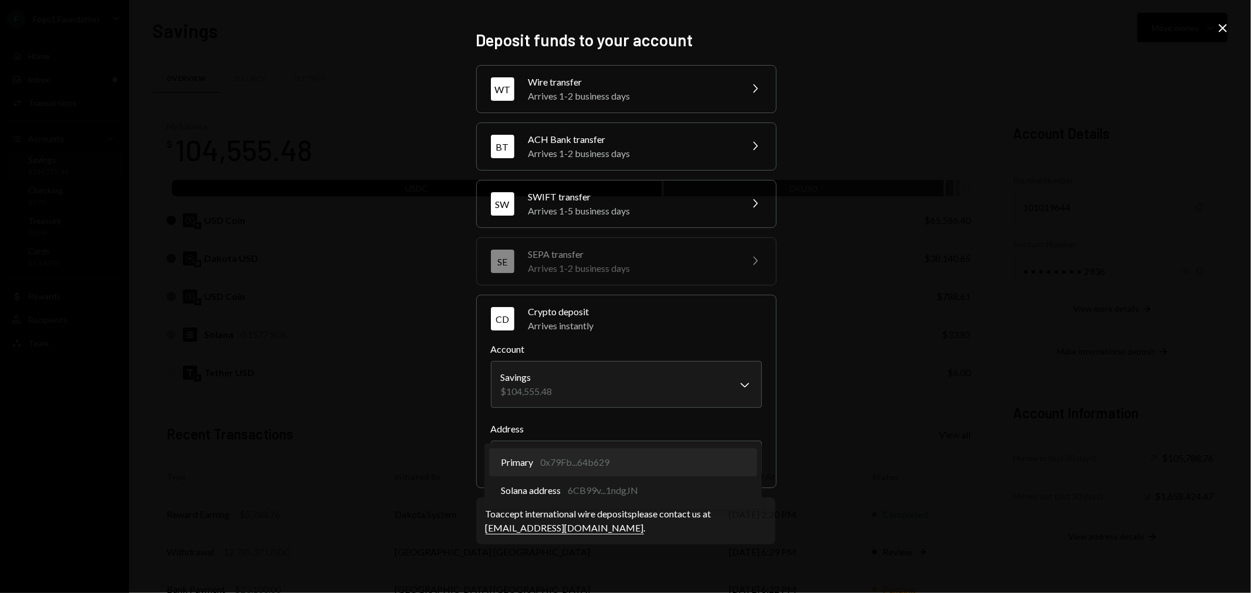
select select "**********"
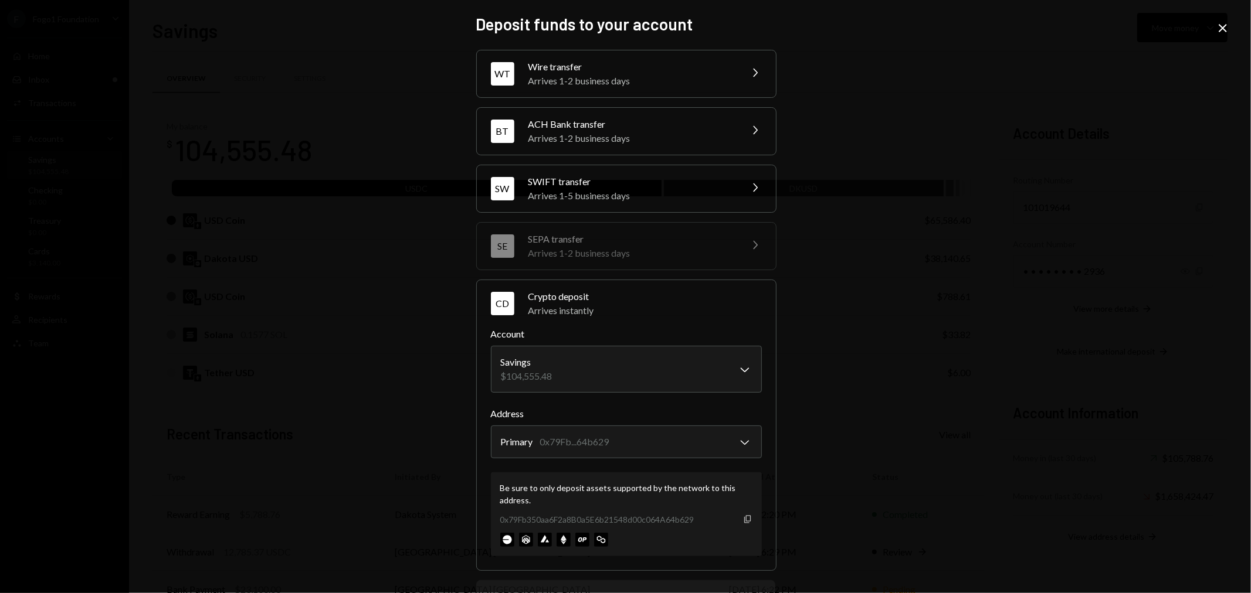
click at [743, 520] on icon "Copy" at bounding box center [747, 519] width 9 height 9
click at [744, 522] on icon "button" at bounding box center [747, 519] width 6 height 8
click at [745, 518] on icon "Copy" at bounding box center [747, 519] width 9 height 9
click at [1225, 26] on icon "Close" at bounding box center [1222, 28] width 14 height 14
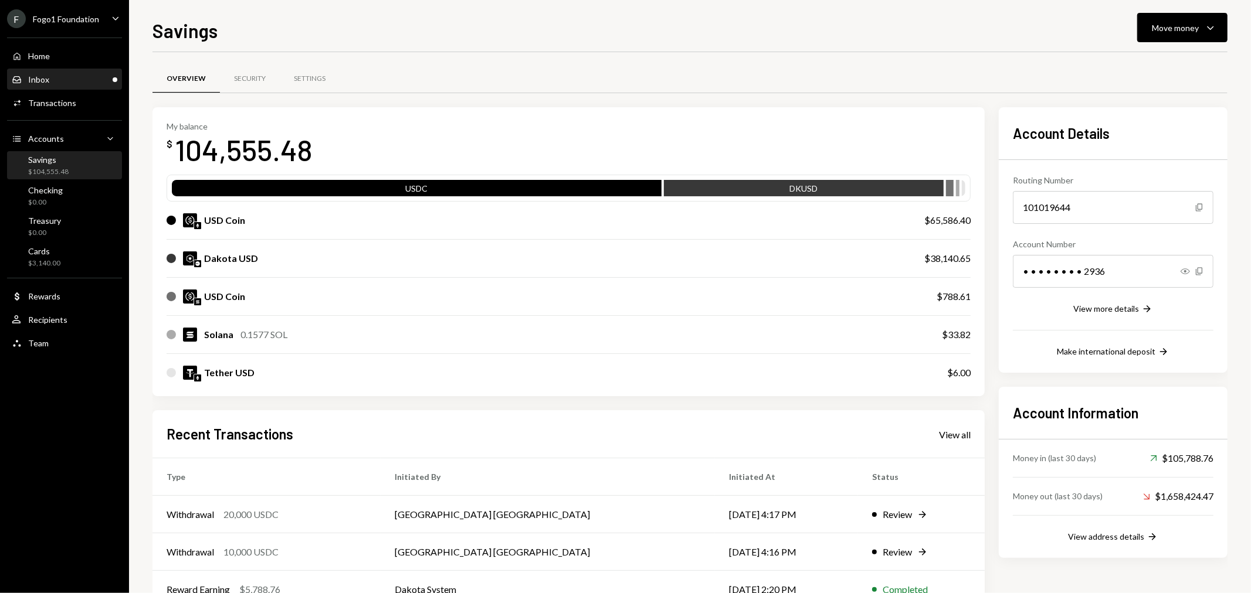
click at [32, 72] on div "Inbox Inbox" at bounding box center [65, 80] width 106 height 20
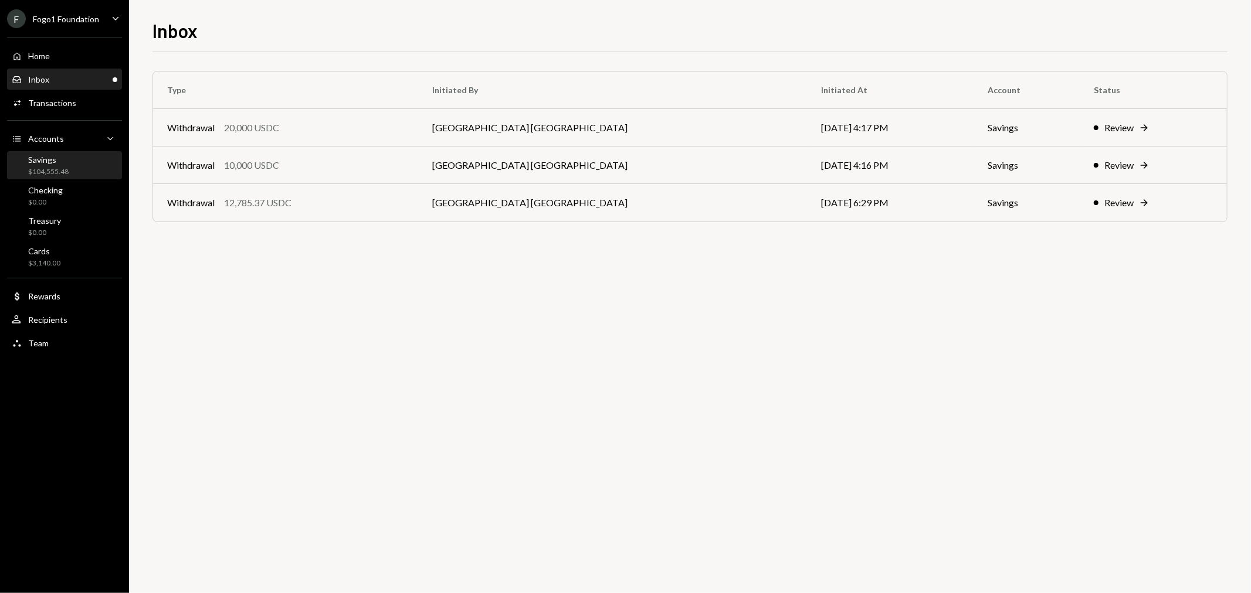
click at [45, 168] on div "$104,555.48" at bounding box center [48, 172] width 40 height 10
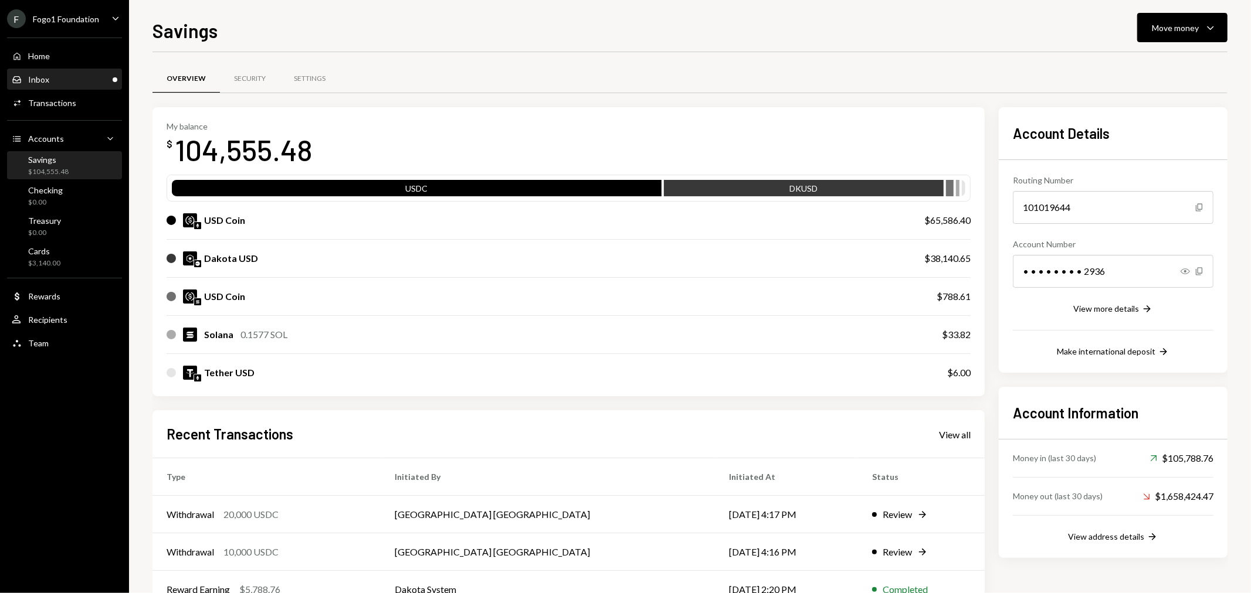
click at [91, 81] on div "Inbox Inbox" at bounding box center [65, 79] width 106 height 11
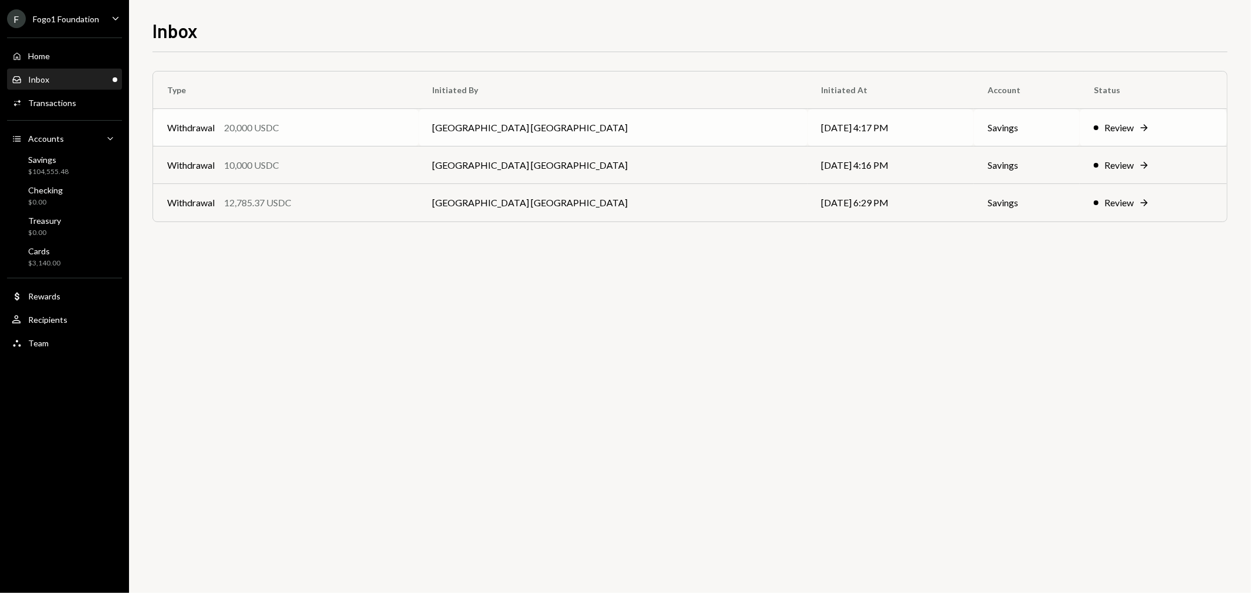
drag, startPoint x: 287, startPoint y: 155, endPoint x: 283, endPoint y: 140, distance: 16.4
click at [287, 155] on td "Withdrawal 10,000 USDC" at bounding box center [286, 166] width 266 height 38
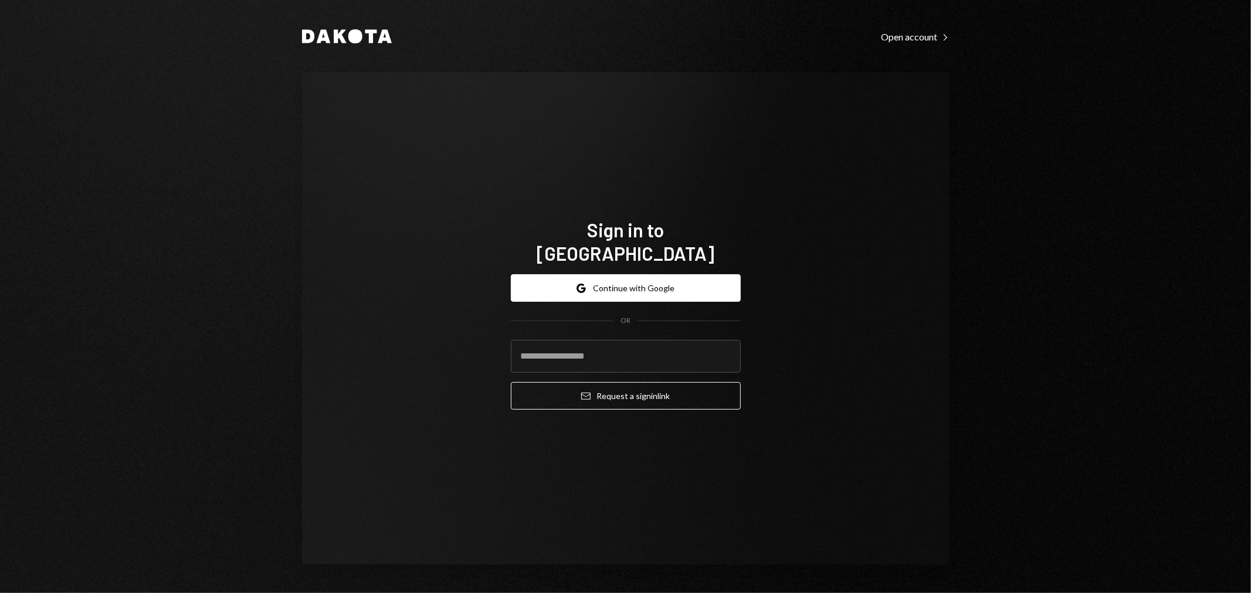
click at [0, 593] on com-1password-button at bounding box center [0, 593] width 0 height 0
type input "**********"
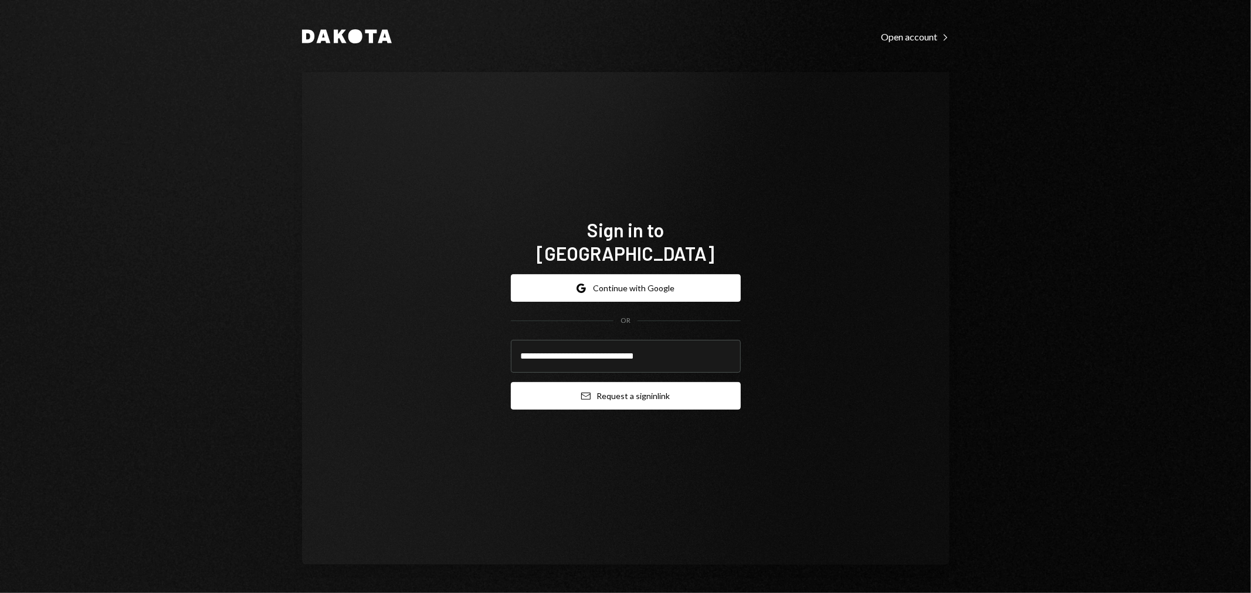
click at [609, 396] on button "Email Request a sign in link" at bounding box center [626, 396] width 230 height 28
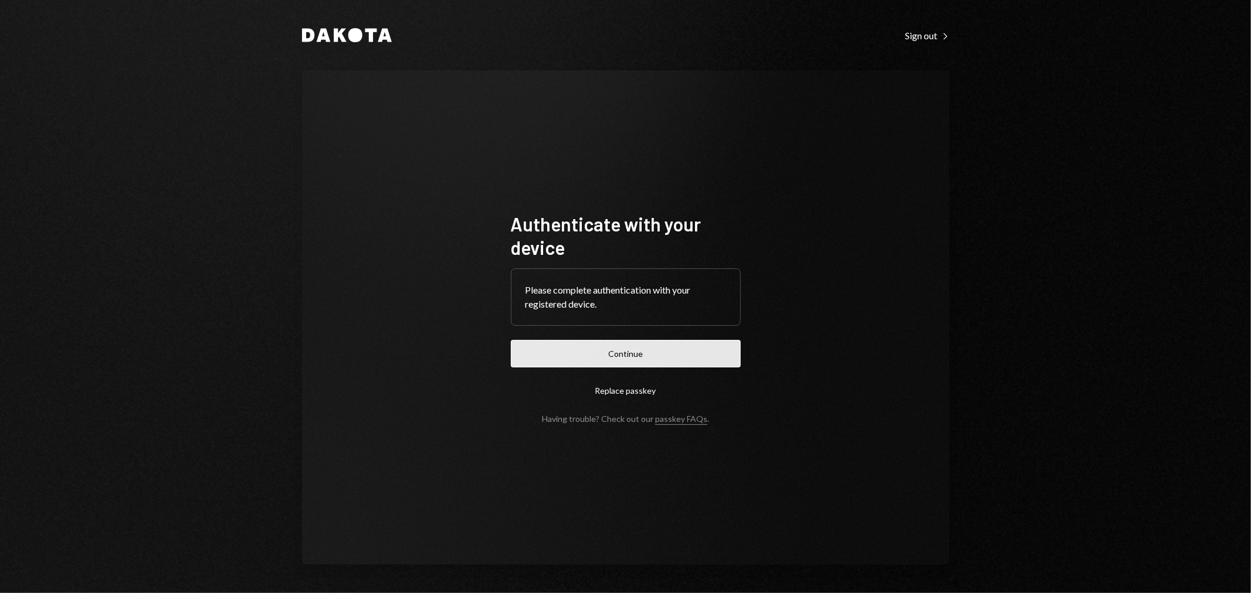
click at [676, 355] on button "Continue" at bounding box center [626, 354] width 230 height 28
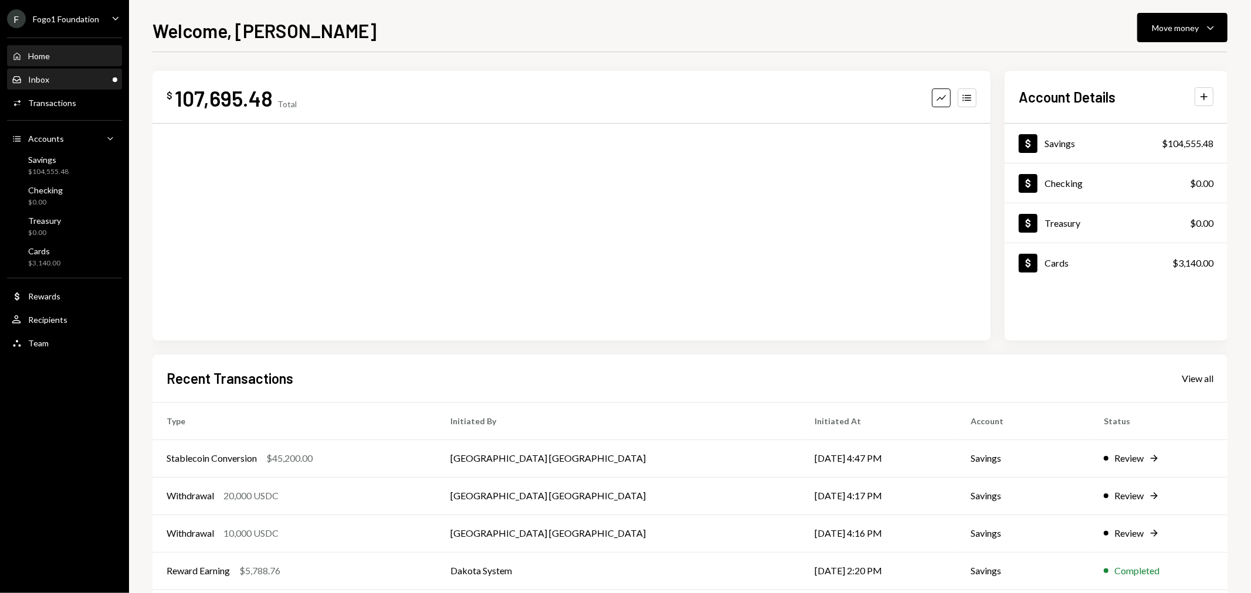
click at [79, 70] on div "Inbox Inbox" at bounding box center [65, 80] width 106 height 20
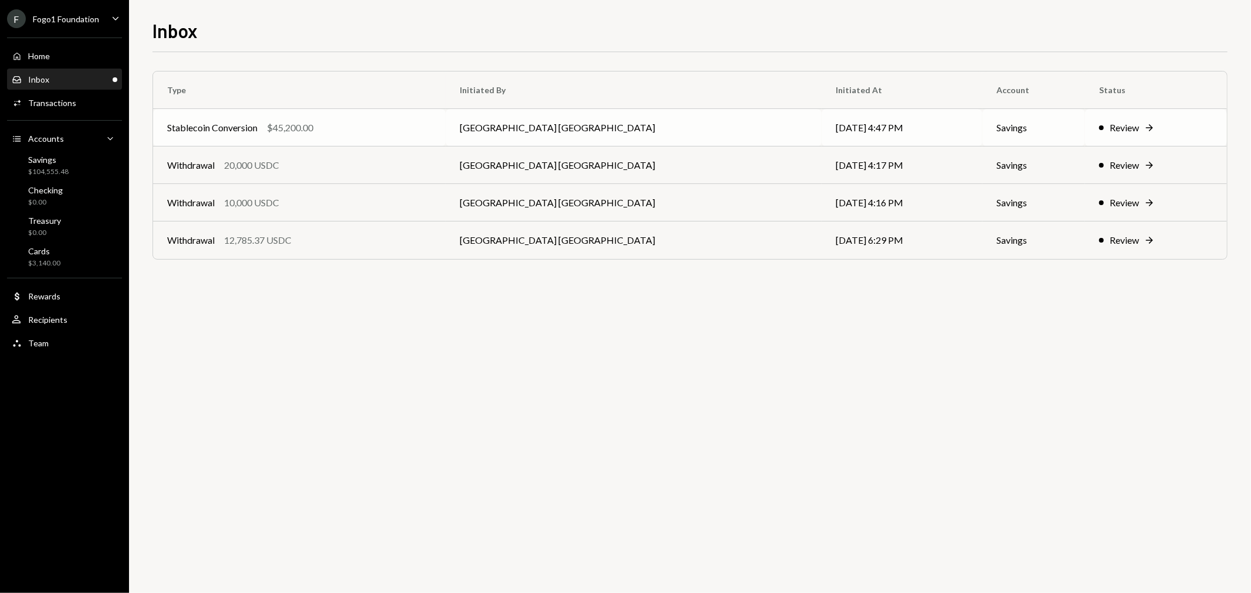
click at [348, 135] on td "Stablecoin Conversion $45,200.00" at bounding box center [299, 128] width 293 height 38
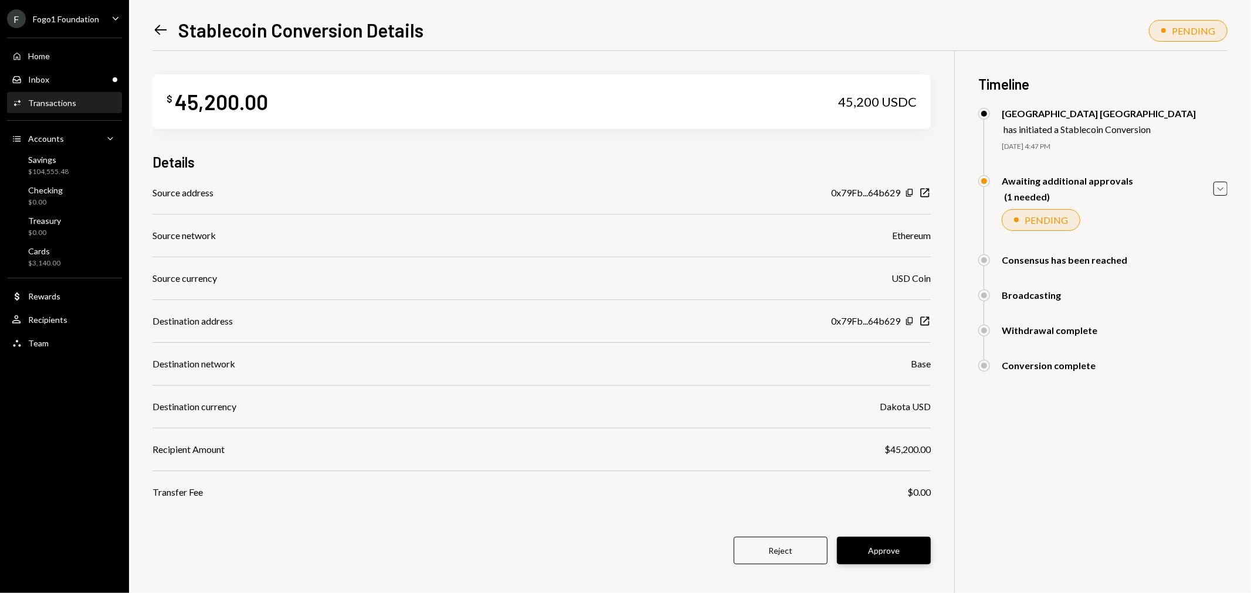
click at [883, 547] on button "Approve" at bounding box center [884, 551] width 94 height 28
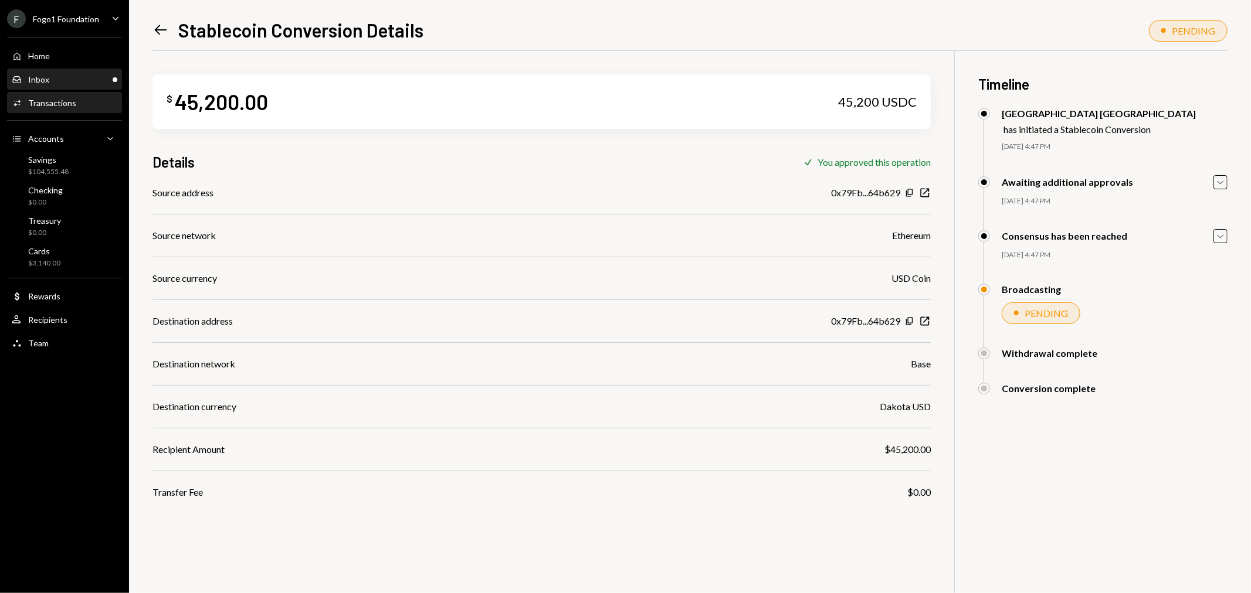
click at [69, 79] on div "Inbox Inbox" at bounding box center [65, 79] width 106 height 11
